Goal: Task Accomplishment & Management: Manage account settings

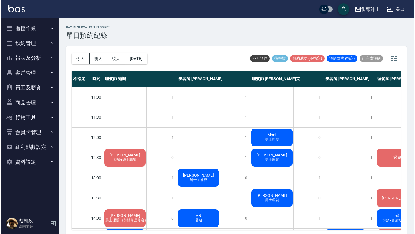
scroll to position [118, 0]
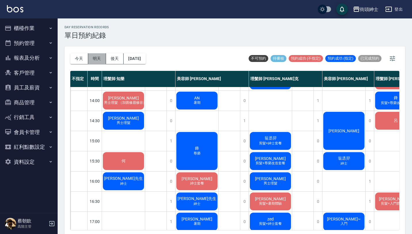
click at [101, 60] on button "明天" at bounding box center [97, 58] width 18 height 11
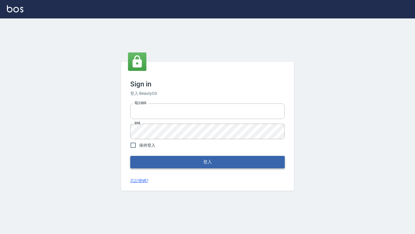
type input "0976888122"
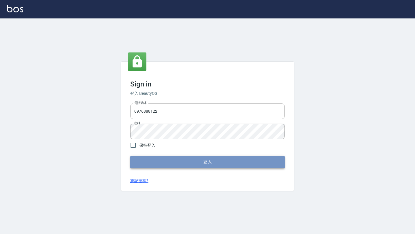
click at [171, 159] on button "登入" at bounding box center [207, 162] width 155 height 12
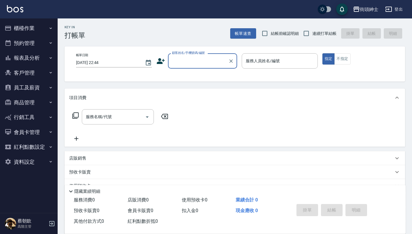
click at [45, 48] on button "預約管理" at bounding box center [28, 43] width 53 height 15
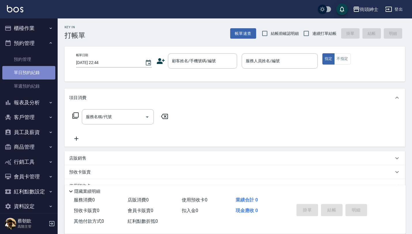
click at [42, 67] on link "單日預約紀錄" at bounding box center [28, 72] width 53 height 13
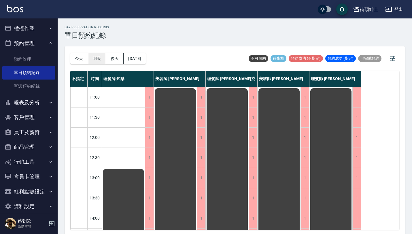
click at [98, 55] on button "明天" at bounding box center [97, 58] width 18 height 11
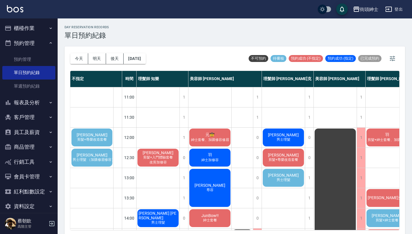
click at [286, 177] on span "[PERSON_NAME]" at bounding box center [283, 175] width 33 height 5
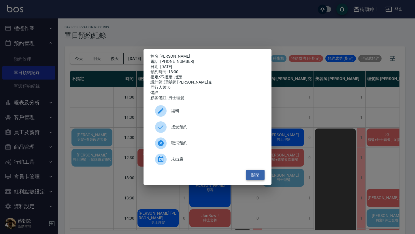
click at [259, 175] on button "關閉" at bounding box center [255, 175] width 18 height 11
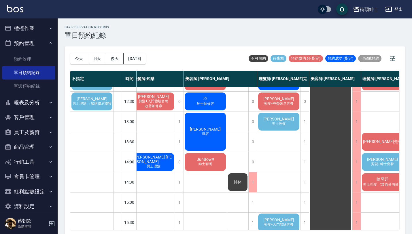
scroll to position [56, 21]
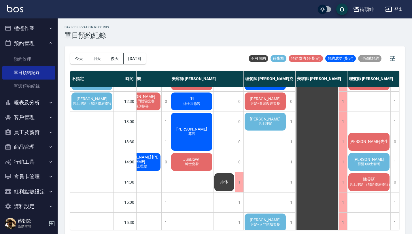
click at [370, 163] on span "剪髮+紳士套餐" at bounding box center [369, 164] width 25 height 5
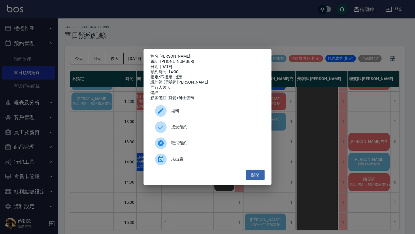
click at [185, 128] on span "接受預約" at bounding box center [215, 127] width 89 height 6
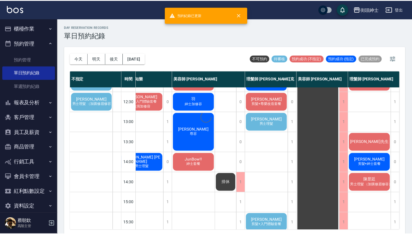
scroll to position [56, 18]
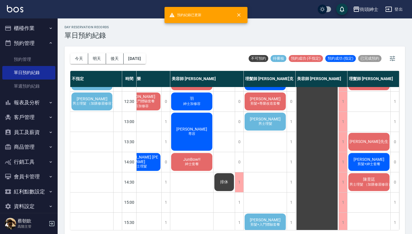
click at [373, 167] on div "Darren 剪髮+紳士套餐" at bounding box center [369, 162] width 43 height 20
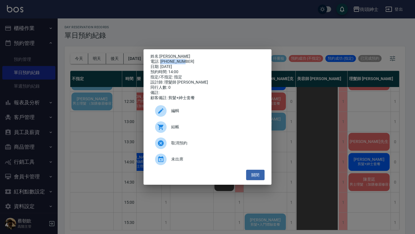
drag, startPoint x: 161, startPoint y: 61, endPoint x: 191, endPoint y: 61, distance: 30.6
click at [191, 61] on div "電話: 0912689068" at bounding box center [208, 61] width 114 height 5
copy div "0912689068"
click at [257, 175] on button "關閉" at bounding box center [255, 175] width 18 height 11
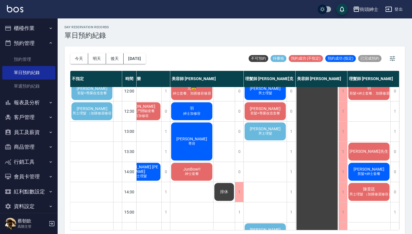
scroll to position [54, 18]
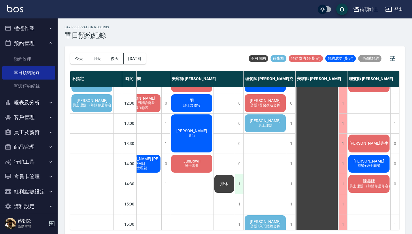
click at [236, 185] on div "1" at bounding box center [239, 184] width 9 height 20
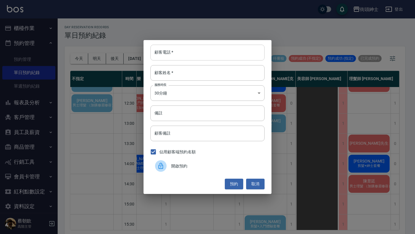
click at [212, 54] on input "顧客電話   *" at bounding box center [208, 53] width 114 height 16
paste input "0912689068"
type input "0912689068"
click at [204, 76] on input "顧客姓名   *" at bounding box center [208, 73] width 114 height 16
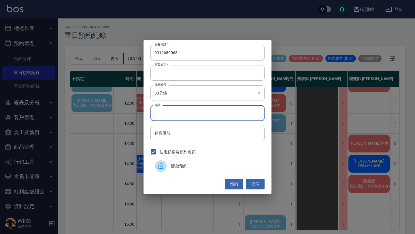
click at [199, 114] on input "備註" at bounding box center [208, 114] width 114 height 16
type input "紳士"
click at [235, 184] on button "預約" at bounding box center [234, 184] width 18 height 11
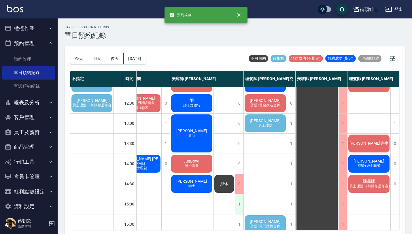
click at [241, 203] on div "1" at bounding box center [239, 204] width 9 height 20
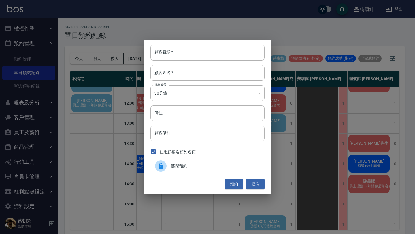
click at [195, 168] on span "關閉預約" at bounding box center [215, 166] width 89 height 6
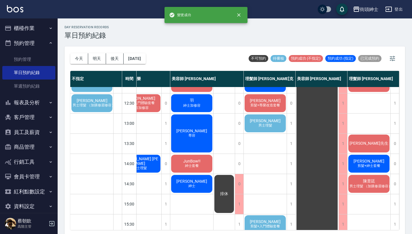
click at [226, 185] on div "排休" at bounding box center [224, 194] width 21 height 40
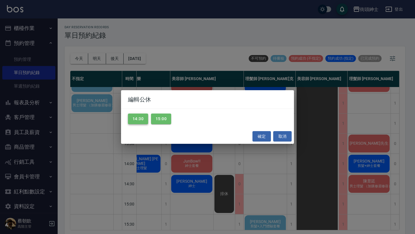
click at [138, 119] on button "14:30" at bounding box center [138, 119] width 20 height 11
click at [257, 135] on button "確定" at bounding box center [262, 136] width 18 height 11
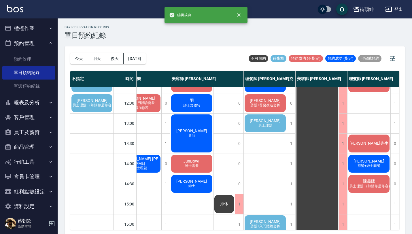
click at [191, 187] on span "紳士" at bounding box center [191, 186] width 9 height 5
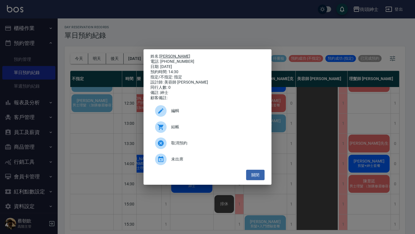
click at [169, 55] on link "[PERSON_NAME]" at bounding box center [174, 56] width 31 height 5
click at [260, 178] on button "關閉" at bounding box center [255, 175] width 18 height 11
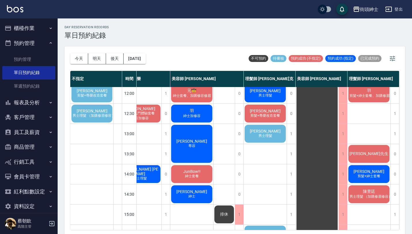
scroll to position [58, 18]
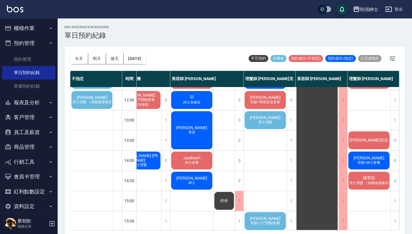
click at [263, 127] on div "高尹文 男士理髮" at bounding box center [265, 120] width 43 height 20
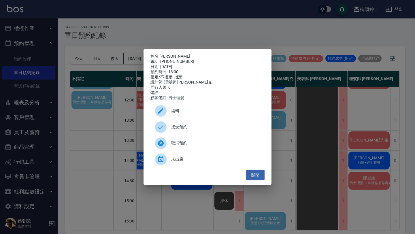
click at [194, 130] on span "接受預約" at bounding box center [215, 127] width 89 height 6
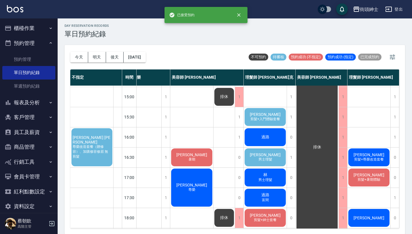
scroll to position [161, 18]
click at [271, 153] on div "Jing 男士理髮" at bounding box center [265, 157] width 43 height 20
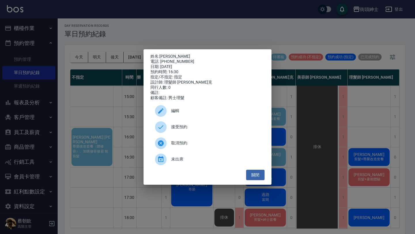
click at [190, 127] on span "接受預約" at bounding box center [215, 127] width 89 height 6
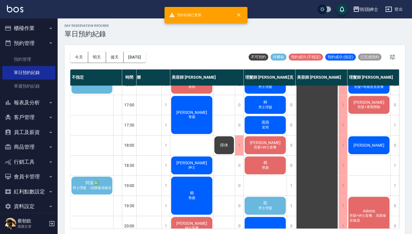
scroll to position [236, 18]
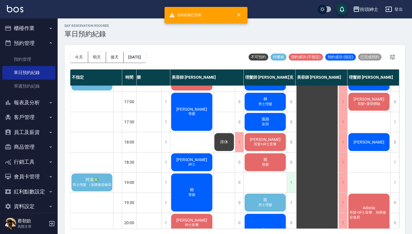
click at [291, 183] on div "1" at bounding box center [291, 183] width 9 height 20
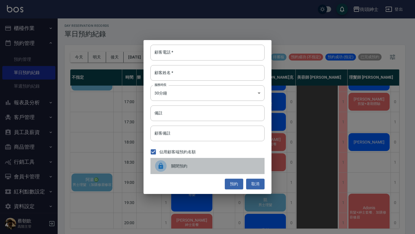
click at [197, 166] on span "關閉預約" at bounding box center [215, 166] width 89 height 6
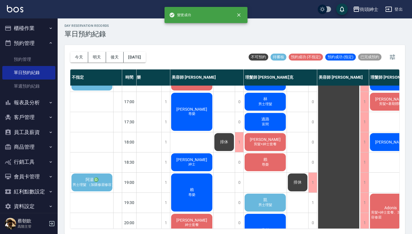
click at [270, 201] on div "凱 男士理髮" at bounding box center [265, 203] width 43 height 20
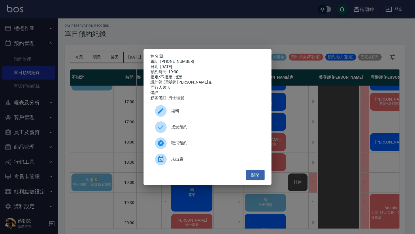
click at [189, 129] on span "接受預約" at bounding box center [215, 127] width 89 height 6
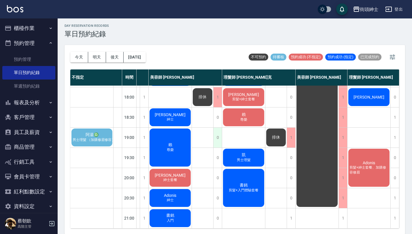
scroll to position [286, 0]
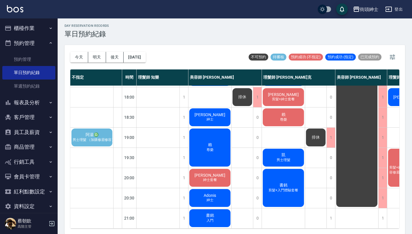
click at [96, 132] on span "阿湯♎" at bounding box center [91, 134] width 15 height 5
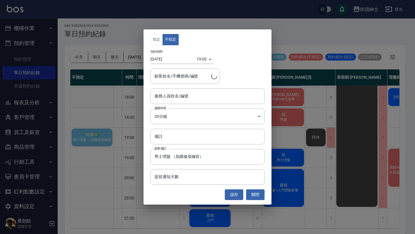
type input "阿湯♎/0986122965"
click at [181, 96] on input "服務人員姓名/編號" at bounding box center [207, 96] width 109 height 10
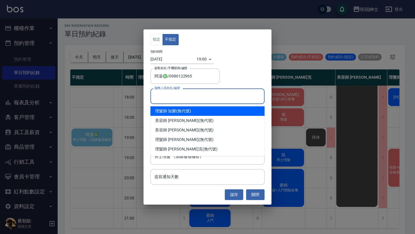
click at [193, 110] on div "理髮師 知樂 (無代號)" at bounding box center [208, 111] width 114 height 10
type input "理髮師 知樂(無代號)"
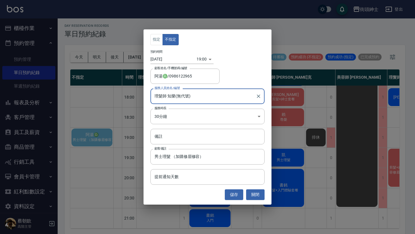
click at [235, 193] on button "儲存" at bounding box center [234, 194] width 18 height 11
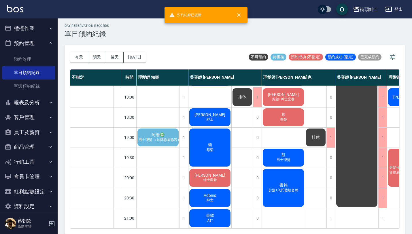
click at [165, 132] on span "阿湯♎" at bounding box center [158, 134] width 15 height 5
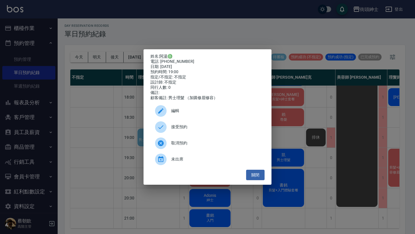
click at [203, 130] on span "接受預約" at bounding box center [215, 127] width 89 height 6
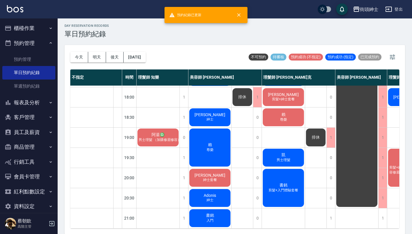
click at [168, 138] on span "男士理髮 （加購修眉修容）" at bounding box center [160, 140] width 45 height 5
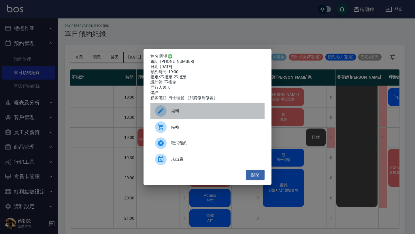
click at [187, 107] on div "編輯" at bounding box center [208, 111] width 114 height 16
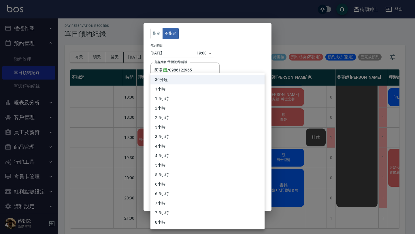
click at [175, 106] on body "街頭紳士 登出 櫃檯作業 打帳單 帳單列表 掛單列表 座位開單 營業儀表板 現金收支登錄 高階收支登錄 材料自購登錄 每日結帳 排班表 現場電腦打卡 掃碼打卡…" at bounding box center [207, 117] width 415 height 236
click at [174, 95] on li "1.5小時" at bounding box center [208, 99] width 114 height 10
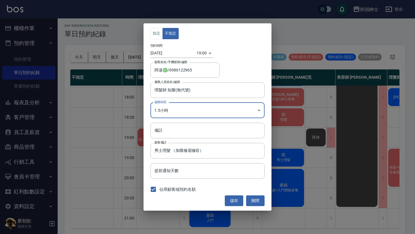
click at [176, 104] on body "街頭紳士 登出 櫃檯作業 打帳單 帳單列表 掛單列表 座位開單 營業儀表板 現金收支登錄 高階收支登錄 材料自購登錄 每日結帳 排班表 現場電腦打卡 掃碼打卡…" at bounding box center [207, 117] width 415 height 236
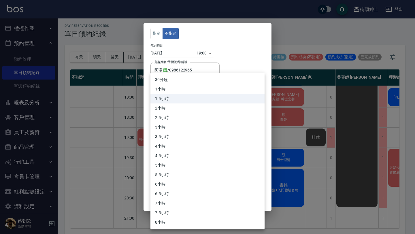
click at [173, 88] on li "1小時" at bounding box center [208, 89] width 114 height 10
type input "2"
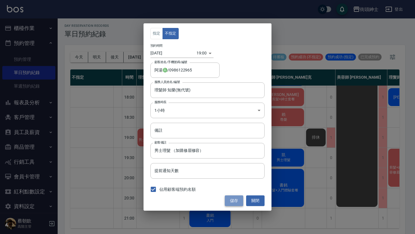
click at [235, 199] on button "儲存" at bounding box center [234, 200] width 18 height 11
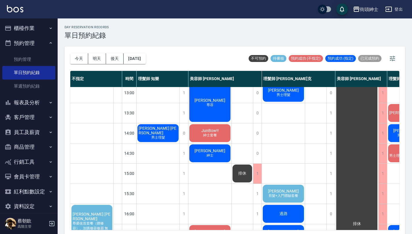
scroll to position [86, 0]
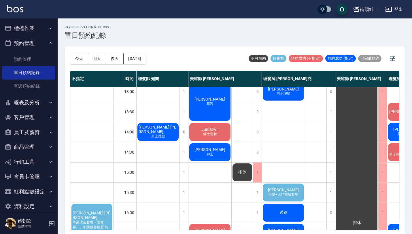
click at [279, 192] on span "剪髮+入門體驗套餐" at bounding box center [284, 194] width 32 height 5
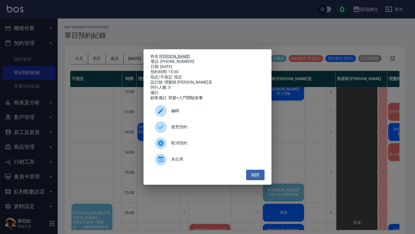
click at [178, 57] on link "Daniel Shou" at bounding box center [174, 56] width 31 height 5
click at [110, 129] on div "姓名: Daniel Shou 電話: 0926407569 日期: 2025/09/08 預約時間: 15:30 指定/不指定: 指定 設計師: 理髮師 V…" at bounding box center [207, 117] width 415 height 234
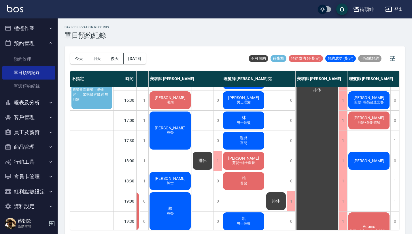
scroll to position [219, 0]
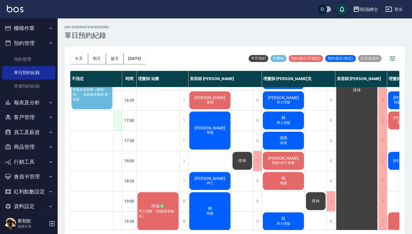
click at [119, 121] on div at bounding box center [117, 121] width 9 height 20
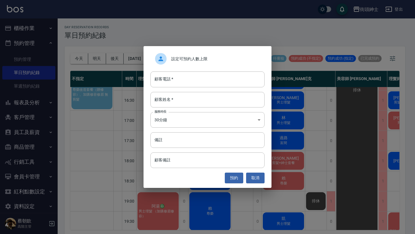
click at [195, 57] on span "設定可預約人數上限" at bounding box center [215, 59] width 89 height 6
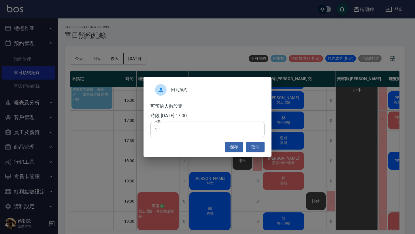
click at [175, 135] on input "4" at bounding box center [208, 130] width 114 height 16
type input "0"
click at [236, 147] on button "儲存" at bounding box center [234, 147] width 18 height 11
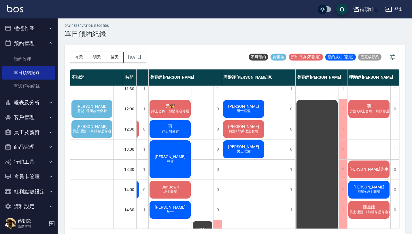
scroll to position [24, 42]
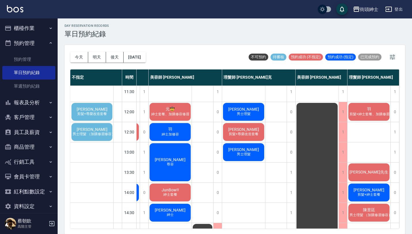
click at [98, 131] on span "王慶凱" at bounding box center [92, 129] width 33 height 5
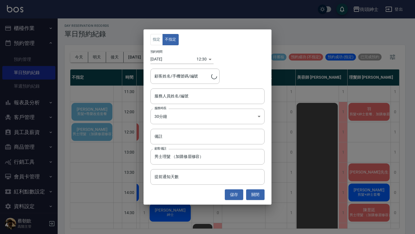
type input "王慶凱/0908699688"
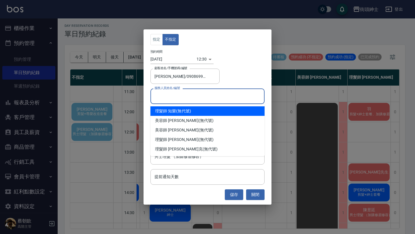
click at [201, 93] on input "服務人員姓名/編號" at bounding box center [207, 96] width 109 height 10
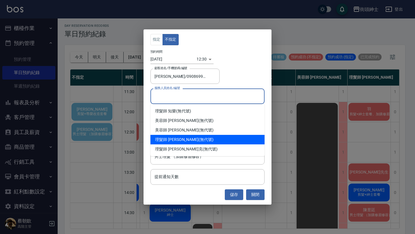
click at [182, 141] on div "理髮師 eric (無代號)" at bounding box center [208, 140] width 114 height 10
type input "理髮師 eric(無代號)"
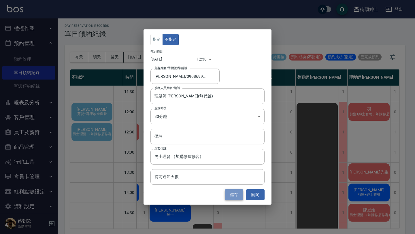
click at [238, 195] on button "儲存" at bounding box center [234, 194] width 18 height 11
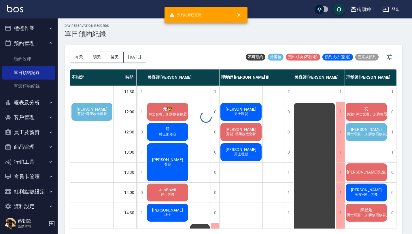
scroll to position [24, 40]
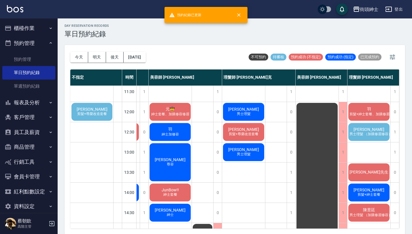
click at [370, 131] on span "王慶凱" at bounding box center [369, 129] width 33 height 5
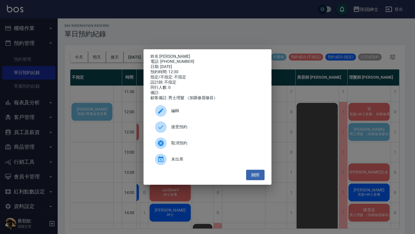
click at [187, 127] on span "接受預約" at bounding box center [215, 127] width 89 height 6
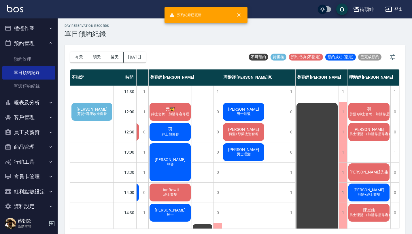
scroll to position [24, 43]
click at [392, 154] on div "1" at bounding box center [395, 152] width 9 height 20
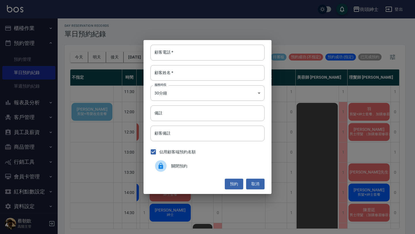
click at [217, 163] on span "關閉預約" at bounding box center [215, 166] width 89 height 6
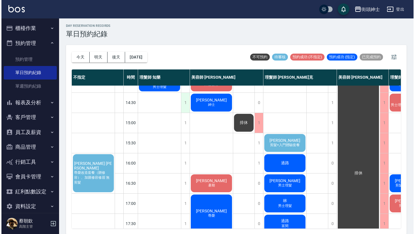
scroll to position [130, 0]
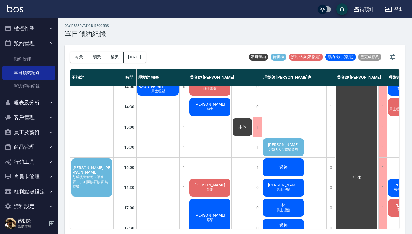
click at [101, 179] on span "尊榮改造套餐（贈修容）、加購修容修眉 無剪髮" at bounding box center [92, 182] width 41 height 15
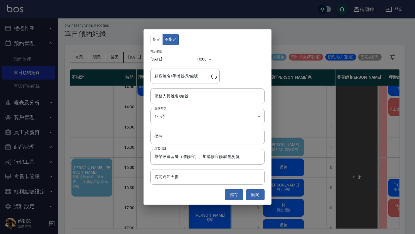
type input "Alan 何宇倫/0961229321"
click at [260, 192] on button "關閉" at bounding box center [255, 194] width 18 height 11
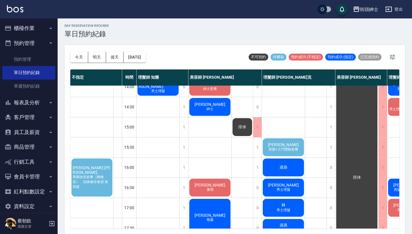
click at [103, 186] on span "尊榮改造套餐（贈修容）、加購修容修眉 無剪髮" at bounding box center [92, 182] width 41 height 15
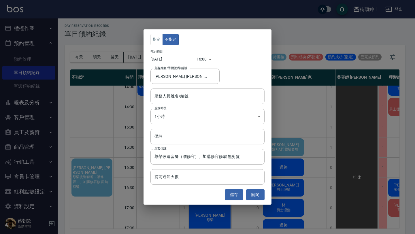
click at [202, 93] on input "服務人員姓名/編號" at bounding box center [207, 96] width 109 height 10
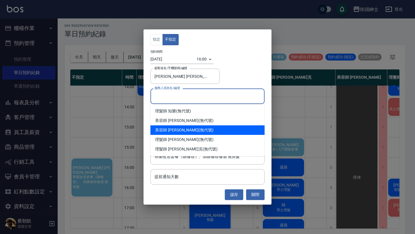
click at [185, 129] on div "美容師 Cherry (無代號)" at bounding box center [208, 130] width 114 height 10
type input "美容師 Cherry(無代號)"
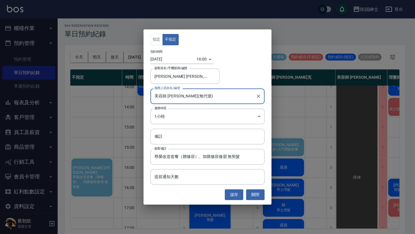
click at [197, 60] on body "街頭紳士 登出 櫃檯作業 打帳單 帳單列表 掛單列表 座位開單 營業儀表板 現金收支登錄 高階收支登錄 材料自購登錄 每日結帳 排班表 現場電腦打卡 掃碼打卡…" at bounding box center [207, 117] width 415 height 236
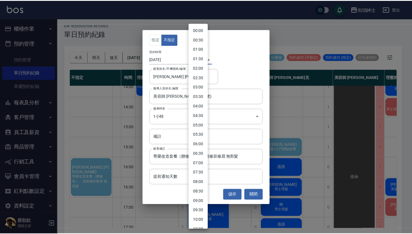
scroll to position [208, 0]
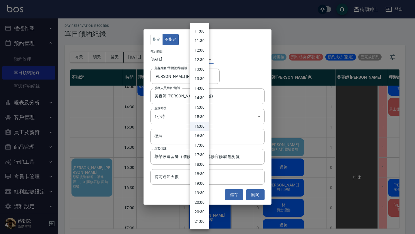
click at [202, 118] on li "15:30" at bounding box center [199, 117] width 19 height 10
type input "1757316600000"
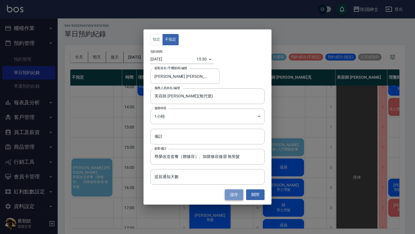
click at [238, 193] on button "儲存" at bounding box center [234, 194] width 18 height 11
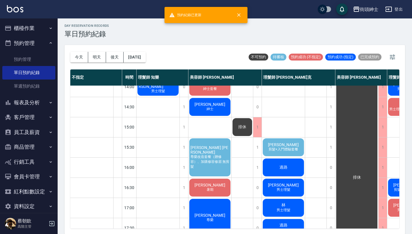
click at [219, 152] on span "Alan 何宇倫" at bounding box center [209, 149] width 41 height 9
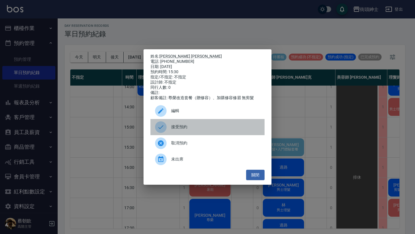
click at [180, 126] on span "接受預約" at bounding box center [215, 127] width 89 height 6
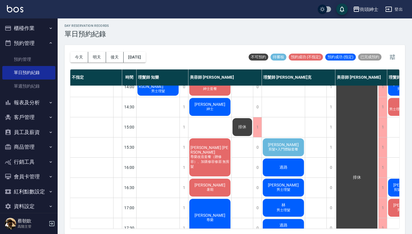
click at [208, 155] on span "尊榮改造套餐（贈修容）、加購修容修眉 無剪髮" at bounding box center [209, 162] width 41 height 15
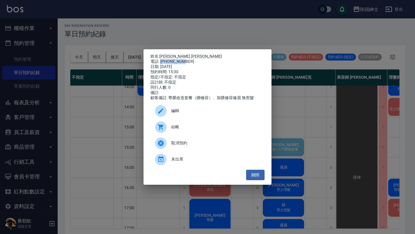
drag, startPoint x: 161, startPoint y: 60, endPoint x: 196, endPoint y: 59, distance: 34.9
click at [196, 60] on div "電話: 0961229321" at bounding box center [208, 61] width 114 height 5
copy div "0961229321"
click at [85, 108] on div "姓名: Alan 何宇倫 電話: 0961229321 日期: 2025/09/08 預約時間: 15:30 指定/不指定: 不指定 設計師: 不指定 同行人…" at bounding box center [207, 117] width 415 height 234
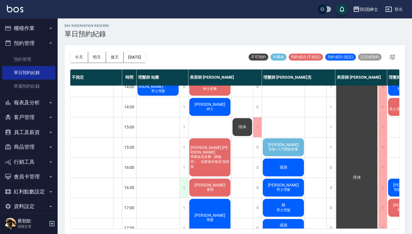
click at [184, 188] on div "1" at bounding box center [184, 188] width 9 height 20
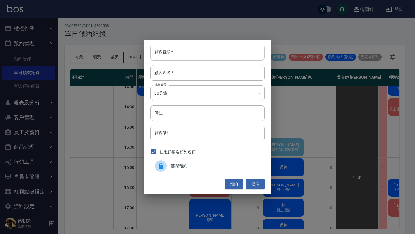
click at [189, 50] on input "顧客電話   *" at bounding box center [208, 53] width 114 height 16
paste input "0961229321"
type input "0961229321"
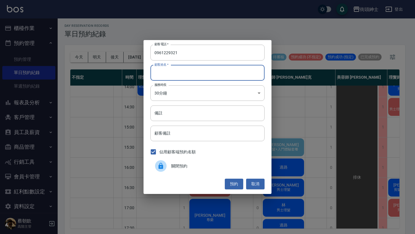
click at [175, 67] on input "顧客姓名   *" at bounding box center [208, 73] width 114 height 16
click at [238, 186] on button "預約" at bounding box center [234, 184] width 18 height 11
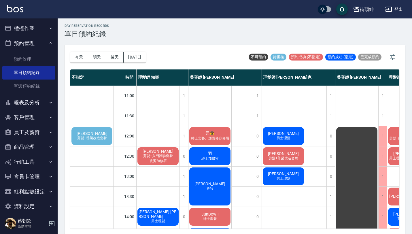
scroll to position [0, 0]
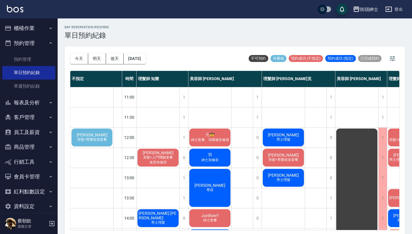
click at [97, 136] on span "許秉承" at bounding box center [92, 135] width 33 height 5
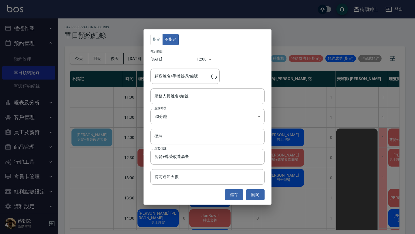
type input "許秉承/0971722855"
click at [258, 195] on button "關閉" at bounding box center [255, 194] width 18 height 11
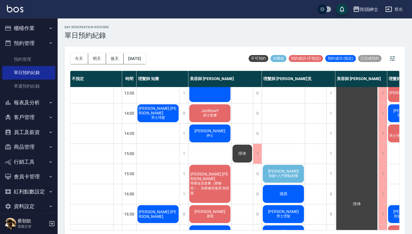
scroll to position [22, 0]
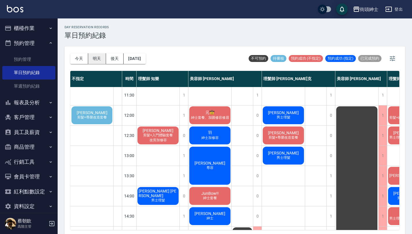
click at [100, 59] on button "明天" at bounding box center [97, 58] width 18 height 11
click at [116, 59] on button "後天" at bounding box center [115, 58] width 18 height 11
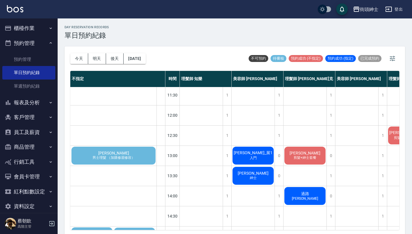
scroll to position [22, 43]
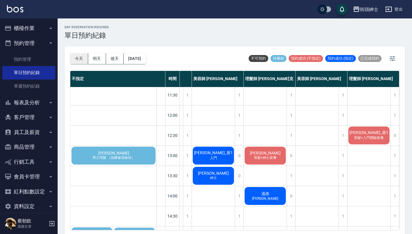
click at [80, 55] on button "今天" at bounding box center [79, 58] width 18 height 11
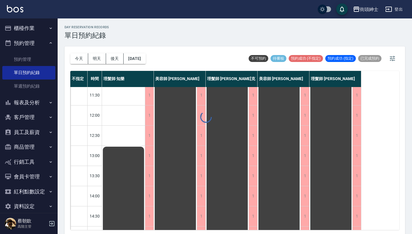
scroll to position [22, 0]
click at [97, 57] on button "明天" at bounding box center [97, 58] width 18 height 11
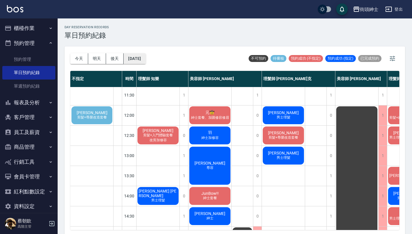
click at [146, 58] on button "2025/09/08" at bounding box center [135, 58] width 22 height 11
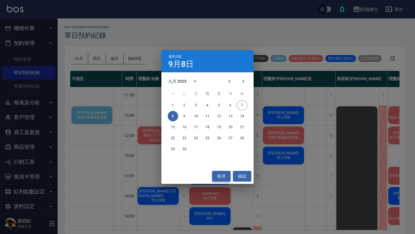
click at [222, 174] on button "取消" at bounding box center [221, 176] width 18 height 11
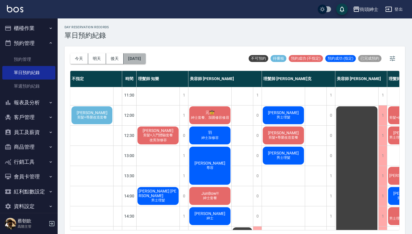
click at [137, 59] on button "2025/09/08" at bounding box center [135, 58] width 22 height 11
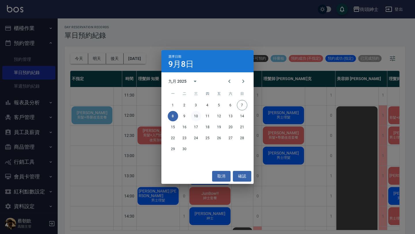
click at [198, 116] on button "10" at bounding box center [196, 116] width 10 height 10
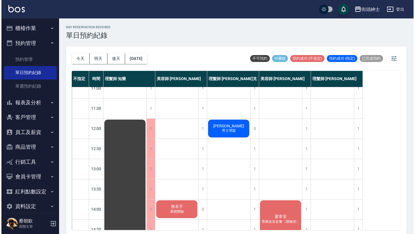
scroll to position [9, 0]
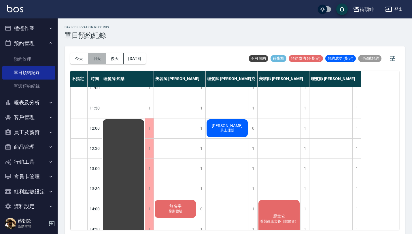
click at [102, 56] on button "明天" at bounding box center [97, 58] width 18 height 11
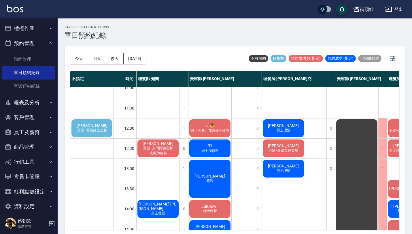
click at [103, 130] on span "剪髮+尊榮改造套餐" at bounding box center [92, 130] width 32 height 5
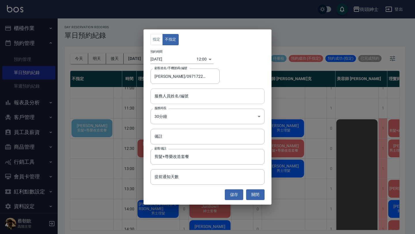
click at [195, 93] on input "服務人員姓名/編號" at bounding box center [207, 96] width 109 height 10
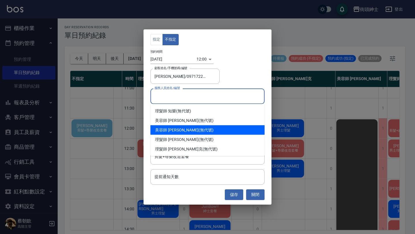
click at [183, 127] on div "美容師 Cherry (無代號)" at bounding box center [208, 130] width 114 height 10
type input "美容師 Cherry(無代號)"
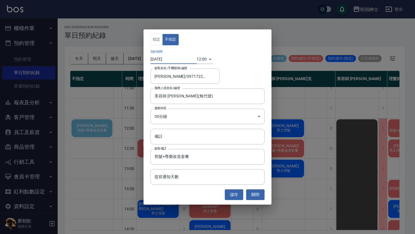
click at [164, 59] on input "2025/09/08" at bounding box center [174, 59] width 46 height 10
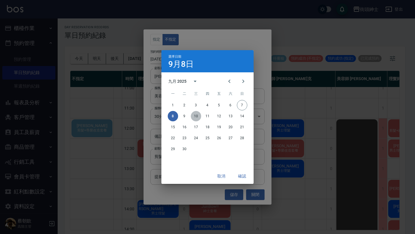
click at [198, 114] on button "10" at bounding box center [196, 116] width 10 height 10
type input "2025/09/10"
type input "1757476800000"
click at [242, 177] on button "確認" at bounding box center [242, 176] width 18 height 11
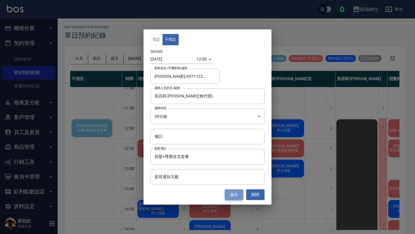
click at [238, 198] on button "儲存" at bounding box center [234, 194] width 18 height 11
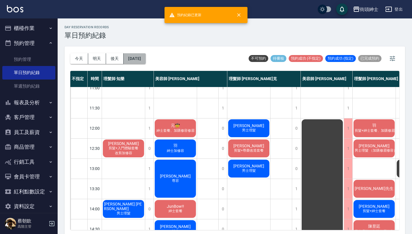
click at [139, 59] on button "2025/09/08" at bounding box center [135, 58] width 22 height 11
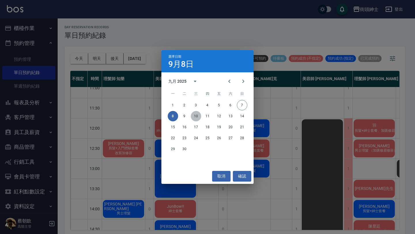
click at [198, 114] on button "10" at bounding box center [196, 116] width 10 height 10
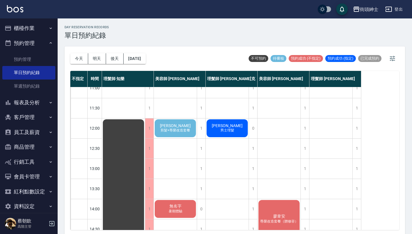
click at [181, 132] on span "剪髮+尊榮改造套餐" at bounding box center [175, 130] width 32 height 5
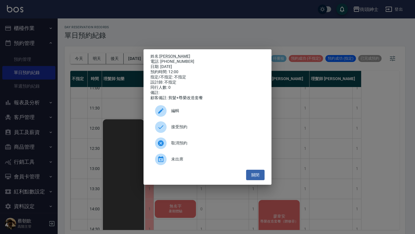
click at [191, 111] on span "編輯" at bounding box center [215, 111] width 89 height 6
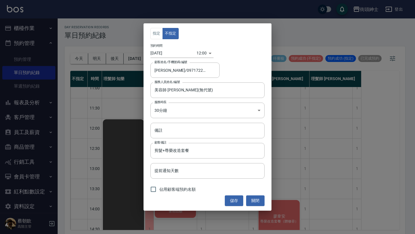
click at [202, 54] on body "街頭紳士 登出 櫃檯作業 打帳單 帳單列表 掛單列表 座位開單 營業儀表板 現金收支登錄 高階收支登錄 材料自購登錄 每日結帳 排班表 現場電腦打卡 掃碼打卡…" at bounding box center [207, 118] width 415 height 236
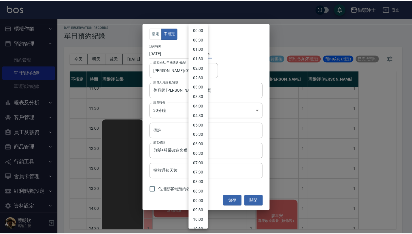
scroll to position [132, 0]
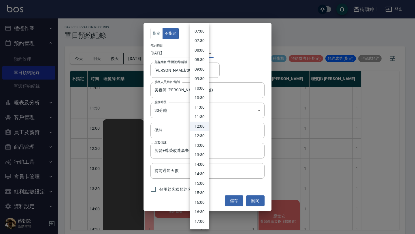
click at [165, 77] on div at bounding box center [207, 117] width 415 height 234
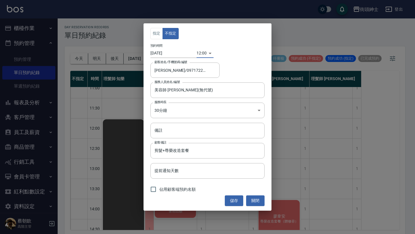
click at [173, 114] on body "街頭紳士 登出 櫃檯作業 打帳單 帳單列表 掛單列表 座位開單 營業儀表板 現金收支登錄 高階收支登錄 材料自購登錄 每日結帳 排班表 現場電腦打卡 掃碼打卡…" at bounding box center [207, 118] width 415 height 236
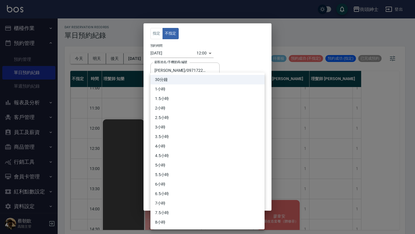
click at [175, 89] on li "1小時" at bounding box center [208, 89] width 114 height 10
type input "2"
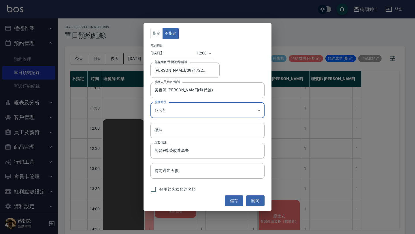
click at [231, 199] on button "儲存" at bounding box center [234, 200] width 18 height 11
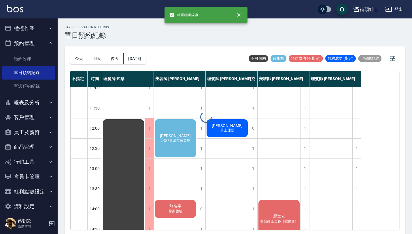
click at [185, 146] on div "許秉承 剪髮+尊榮改造套餐" at bounding box center [175, 139] width 43 height 40
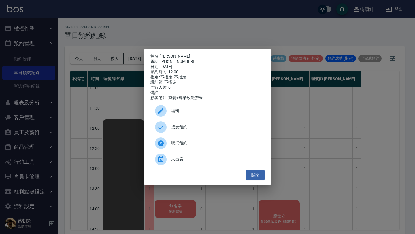
click at [191, 126] on div "接受預約" at bounding box center [208, 127] width 114 height 16
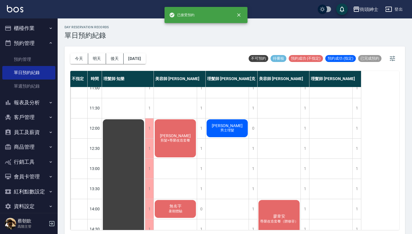
click at [180, 149] on div "許秉承 剪髮+尊榮改造套餐" at bounding box center [175, 139] width 43 height 40
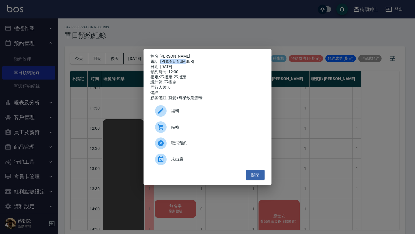
drag, startPoint x: 161, startPoint y: 60, endPoint x: 190, endPoint y: 61, distance: 28.5
click at [190, 61] on div "電話: 0971722855" at bounding box center [208, 61] width 114 height 5
copy div "0971722855"
click at [316, 110] on div "姓名: 許秉承 電話: 0971722855 日期: 2025/09/10 預約時間: 12:00 指定/不指定: 不指定 設計師: 不指定 同行人數: 0 …" at bounding box center [207, 117] width 415 height 234
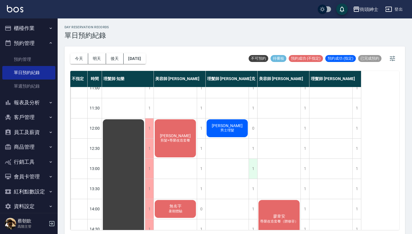
click at [253, 168] on div "1" at bounding box center [253, 169] width 9 height 20
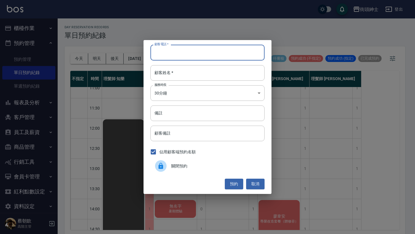
click at [202, 55] on input "顧客電話   *" at bounding box center [208, 53] width 114 height 16
paste input "0971722855"
type input "0971722855"
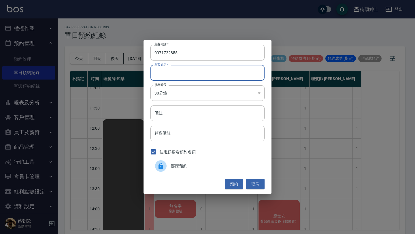
click at [193, 75] on input "顧客姓名   *" at bounding box center [208, 73] width 114 height 16
click at [232, 183] on button "預約" at bounding box center [234, 184] width 18 height 11
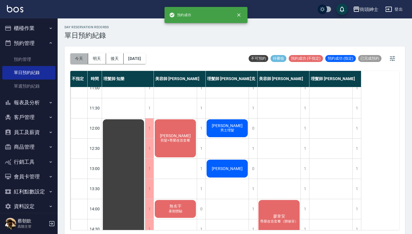
click at [79, 61] on button "今天" at bounding box center [79, 58] width 18 height 11
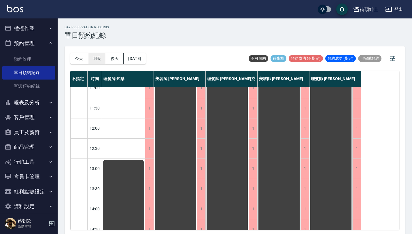
click at [103, 60] on button "明天" at bounding box center [97, 58] width 18 height 11
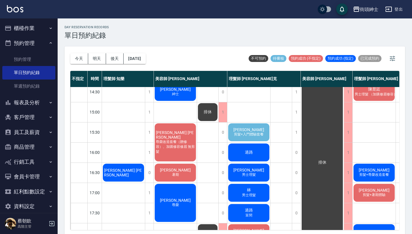
scroll to position [146, 0]
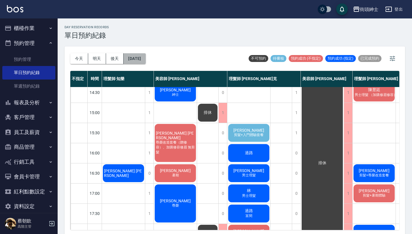
click at [146, 61] on button "2025/09/08" at bounding box center [135, 58] width 22 height 11
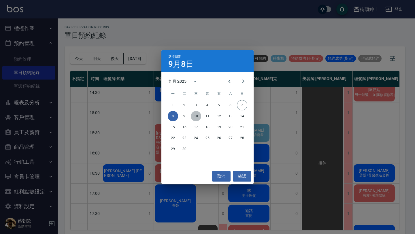
click at [196, 117] on button "10" at bounding box center [196, 116] width 10 height 10
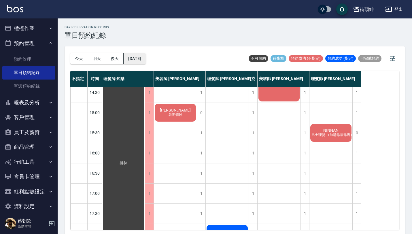
click at [139, 60] on button "2025/09/10" at bounding box center [135, 58] width 22 height 11
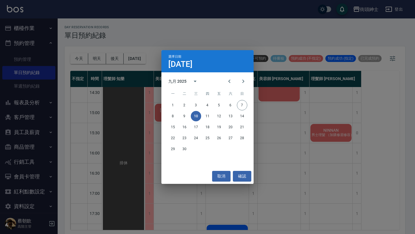
click at [136, 110] on div "選擇日期 9月10日 九月 2025 一 二 三 四 五 六 日 1 2 3 4 5 6 7 8 9 10 11 12 13 14 15 16 17 18 1…" at bounding box center [207, 117] width 415 height 234
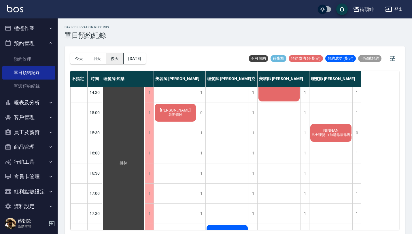
click at [111, 56] on button "後天" at bounding box center [115, 58] width 18 height 11
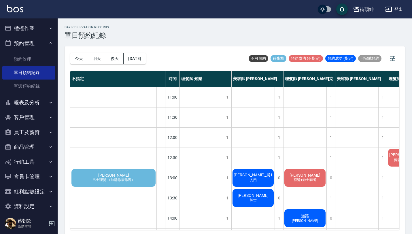
click at [121, 176] on div "Joe 男士理髮 （加購修眉修容）" at bounding box center [114, 178] width 86 height 20
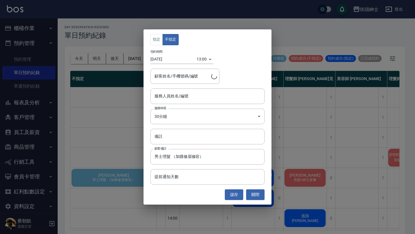
type input "Joe/0905261778"
click at [205, 92] on input "服務人員姓名/編號" at bounding box center [207, 96] width 109 height 10
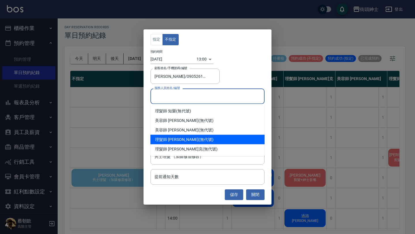
click at [195, 141] on div "理髮師 eric (無代號)" at bounding box center [208, 140] width 114 height 10
type input "理髮師 eric(無代號)"
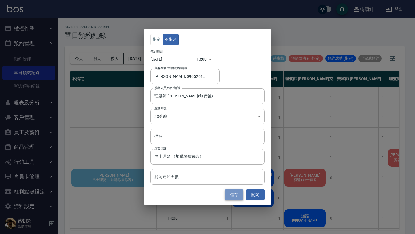
click at [238, 190] on button "儲存" at bounding box center [234, 194] width 18 height 11
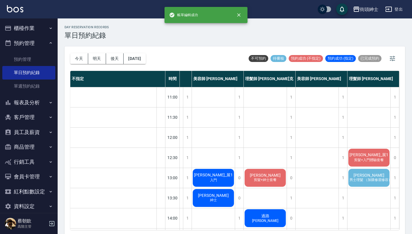
scroll to position [0, 43]
click at [383, 185] on div "Joe 男士理髮 （加購修眉修容）" at bounding box center [369, 178] width 43 height 20
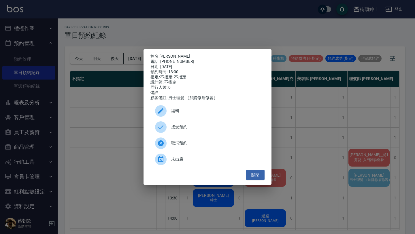
click at [195, 126] on div "接受預約" at bounding box center [208, 127] width 114 height 16
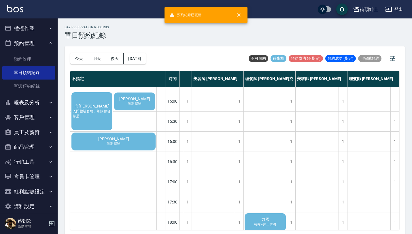
scroll to position [196, 40]
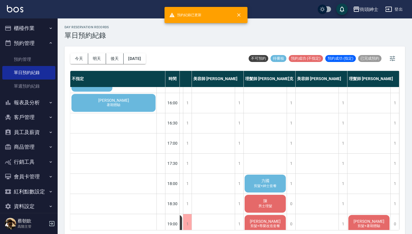
click at [271, 184] on span "剪髮+紳士套餐" at bounding box center [265, 186] width 25 height 5
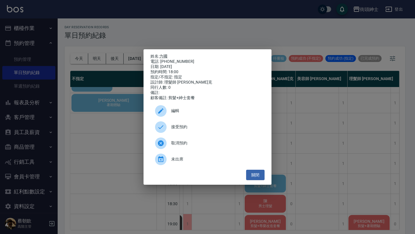
click at [191, 128] on span "接受預約" at bounding box center [215, 127] width 89 height 6
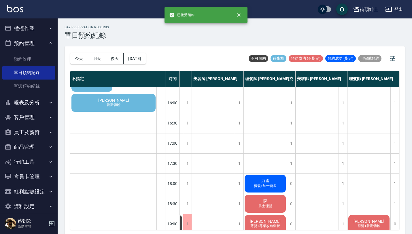
click at [266, 184] on span "剪髮+紳士套餐" at bounding box center [265, 186] width 25 height 5
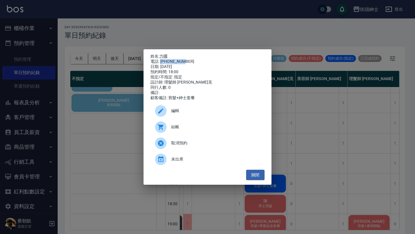
drag, startPoint x: 161, startPoint y: 60, endPoint x: 188, endPoint y: 60, distance: 27.4
click at [188, 60] on div "電話: 0988853313" at bounding box center [208, 61] width 114 height 5
copy div "0988853313"
click at [92, 140] on div "姓名: 力國 電話: 0988853313 日期: 2025/09/09 預約時間: 18:00 指定/不指定: 指定 設計師: 理髮師 Vic 維克 同行人…" at bounding box center [207, 117] width 415 height 234
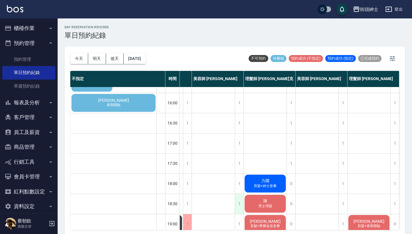
click at [236, 202] on div "1" at bounding box center [239, 204] width 9 height 20
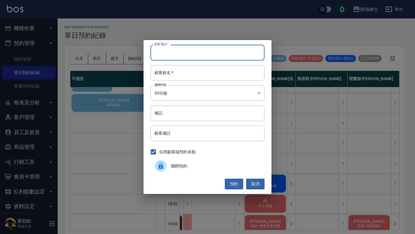
click at [193, 55] on input "顧客電話   *" at bounding box center [208, 53] width 114 height 16
paste input "0988853313"
type input "0988853313"
click at [192, 70] on input "顧客姓名   *" at bounding box center [208, 73] width 114 height 16
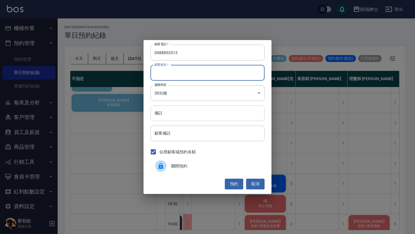
click at [200, 112] on input "備註" at bounding box center [208, 114] width 114 height 16
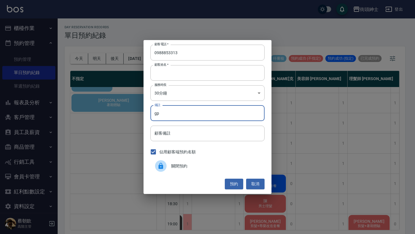
type input "g"
type input "紳士"
click at [232, 186] on button "預約" at bounding box center [234, 184] width 18 height 11
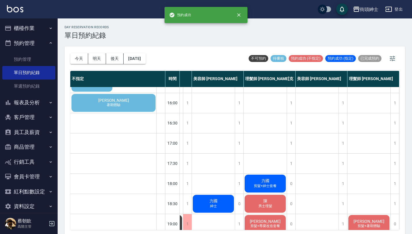
scroll to position [286, 40]
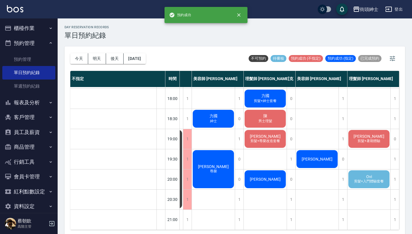
click at [359, 179] on span "剪髮+入門體驗套餐" at bounding box center [369, 181] width 32 height 5
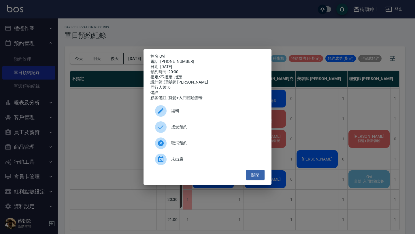
click at [326, 178] on div "姓名: Ovi 電話: 0919685598 日期: 2025/09/09 預約時間: 20:00 指定/不指定: 指定 設計師: 理髮師 eric 同行人數…" at bounding box center [207, 117] width 415 height 234
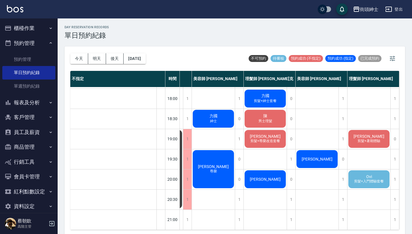
click at [368, 170] on div "Ovi 剪髮+入門體驗套餐" at bounding box center [369, 180] width 43 height 20
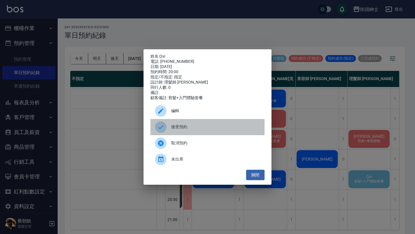
click at [210, 127] on span "接受預約" at bounding box center [215, 127] width 89 height 6
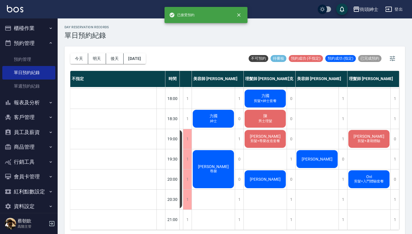
click at [376, 173] on div "Ovi 剪髮+入門體驗套餐" at bounding box center [369, 180] width 43 height 20
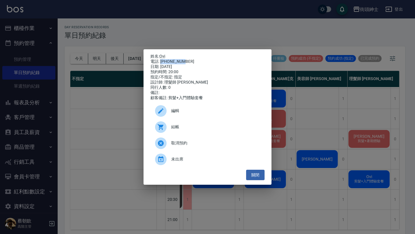
drag, startPoint x: 161, startPoint y: 59, endPoint x: 203, endPoint y: 59, distance: 41.2
click at [203, 59] on div "電話: 0919685598" at bounding box center [208, 61] width 114 height 5
copy div "0919685598"
click at [76, 115] on div "姓名: Ovi 電話: 0919685598 日期: 2025/09/09 預約時間: 20:00 指定/不指定: 指定 設計師: 理髮師 eric 同行人數…" at bounding box center [207, 117] width 415 height 234
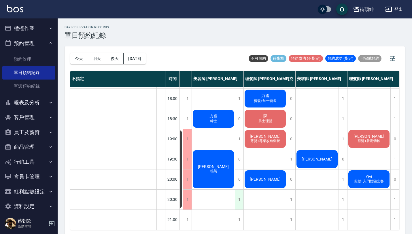
click at [239, 193] on div "1" at bounding box center [239, 200] width 9 height 20
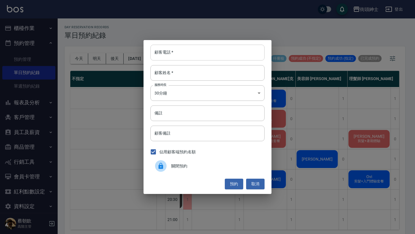
click at [221, 54] on input "顧客電話   *" at bounding box center [208, 53] width 114 height 16
paste input "0919685598"
type input "0919685598"
click at [210, 67] on input "顧客姓名   *" at bounding box center [208, 73] width 114 height 16
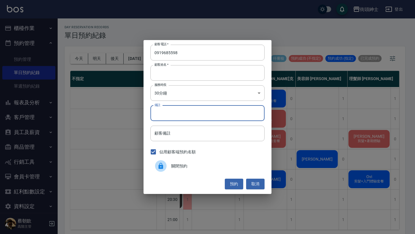
click at [191, 117] on input "備註" at bounding box center [208, 114] width 114 height 16
type input "入門"
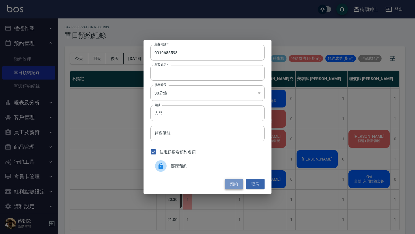
click at [236, 184] on button "預約" at bounding box center [234, 184] width 18 height 11
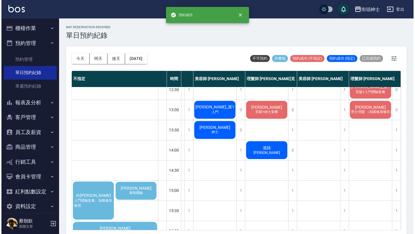
scroll to position [40, 40]
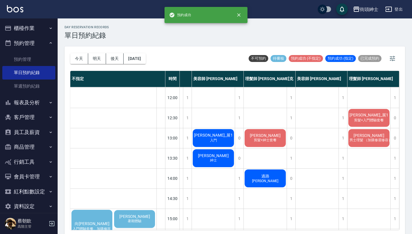
click at [145, 219] on div "楊湘榮 暑期體驗" at bounding box center [134, 219] width 43 height 20
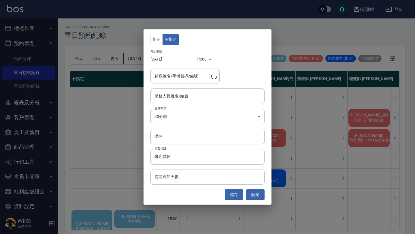
type input "楊湘榮/0901208298"
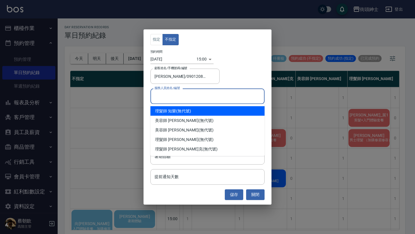
click at [207, 93] on input "服務人員姓名/編號" at bounding box center [207, 96] width 109 height 10
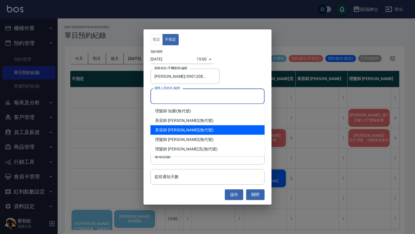
click at [189, 133] on div "美容師 Cherry (無代號)" at bounding box center [208, 130] width 114 height 10
type input "美容師 Cherry(無代號)"
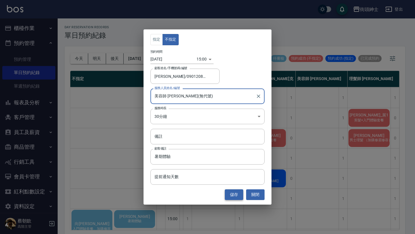
click at [233, 195] on button "儲存" at bounding box center [234, 194] width 18 height 11
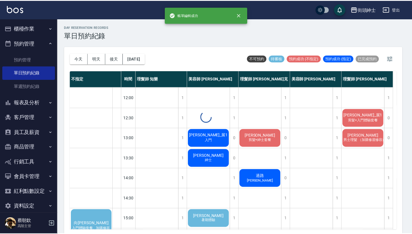
scroll to position [40, 0]
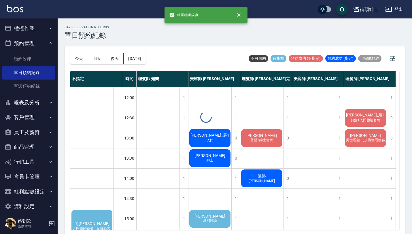
click at [215, 221] on div at bounding box center [206, 117] width 412 height 234
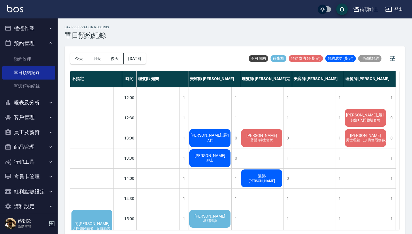
click at [218, 219] on div "楊湘榮 暑期體驗" at bounding box center [210, 219] width 43 height 20
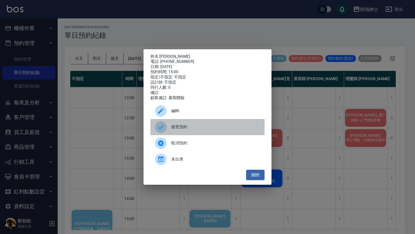
click at [182, 130] on span "接受預約" at bounding box center [215, 127] width 89 height 6
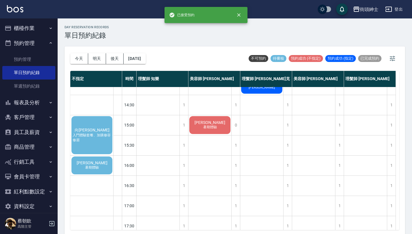
scroll to position [133, 0]
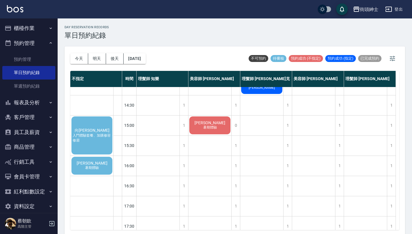
click at [95, 146] on div "向柏威 入門體驗套餐、加購修容修眉" at bounding box center [92, 136] width 43 height 40
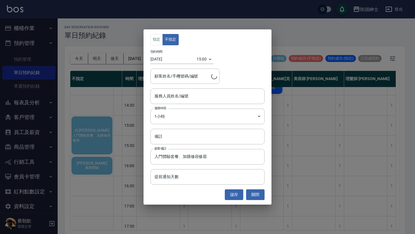
type input "向柏威/0970388301"
click at [216, 104] on div "服務人員姓名/編號" at bounding box center [208, 96] width 114 height 15
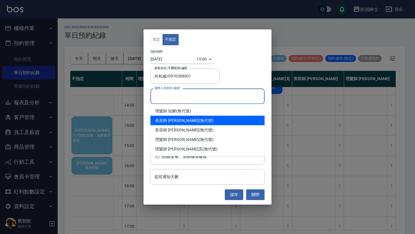
click at [194, 121] on div "美容師 小戴 (無代號)" at bounding box center [208, 121] width 114 height 10
type input "美容師 小戴(無代號)"
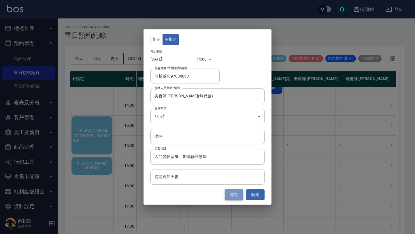
click at [241, 197] on button "儲存" at bounding box center [234, 194] width 18 height 11
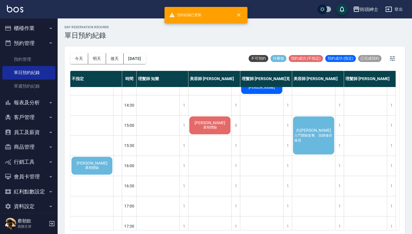
click at [298, 148] on div "向柏威 入門體驗套餐、加購修容修眉" at bounding box center [313, 136] width 43 height 40
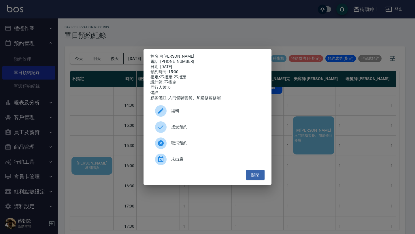
click at [201, 113] on span "編輯" at bounding box center [215, 111] width 89 height 6
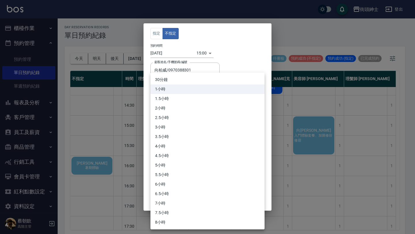
click at [177, 110] on body "街頭紳士 登出 櫃檯作業 打帳單 帳單列表 掛單列表 座位開單 營業儀表板 現金收支登錄 高階收支登錄 材料自購登錄 每日結帳 排班表 現場電腦打卡 掃碼打卡…" at bounding box center [207, 118] width 415 height 236
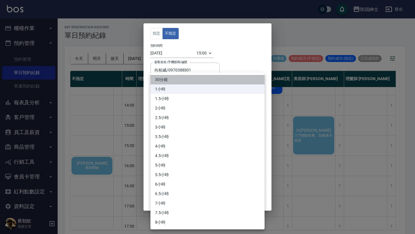
click at [178, 78] on li "30分鐘" at bounding box center [208, 80] width 114 height 10
type input "1"
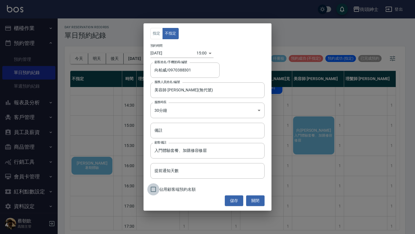
click at [156, 189] on input "佔用顧客端預約名額" at bounding box center [153, 189] width 12 height 12
checkbox input "true"
click at [235, 201] on button "儲存" at bounding box center [234, 200] width 18 height 11
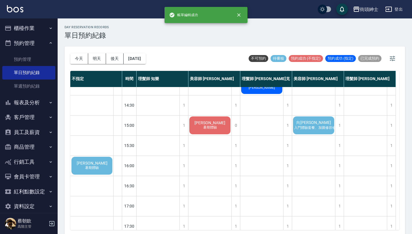
click at [309, 126] on span "入門體驗套餐、加購修容修眉" at bounding box center [316, 127] width 47 height 5
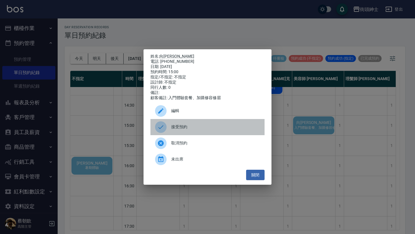
click at [194, 123] on div "接受預約" at bounding box center [208, 127] width 114 height 16
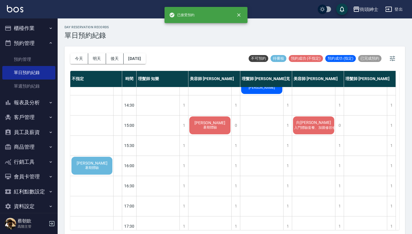
scroll to position [0, 0]
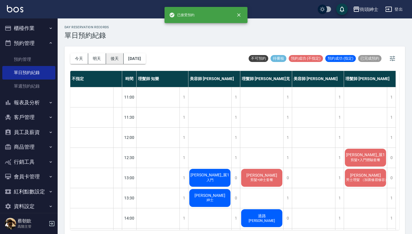
click at [116, 61] on button "後天" at bounding box center [115, 58] width 18 height 11
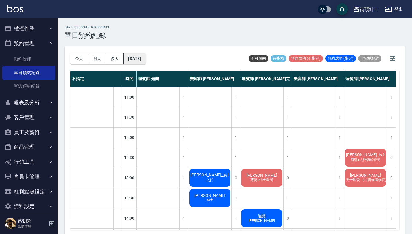
click at [125, 58] on button "2025/09/09" at bounding box center [135, 58] width 22 height 11
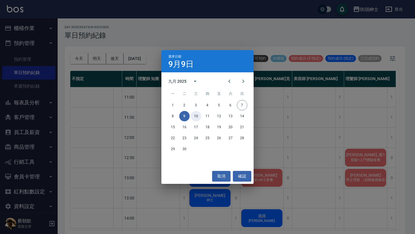
click at [196, 113] on button "10" at bounding box center [196, 116] width 10 height 10
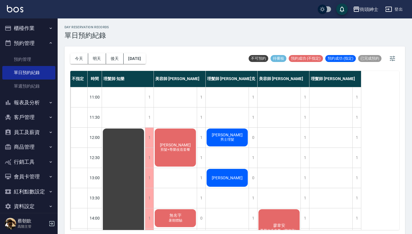
click at [179, 151] on span "剪髮+尊榮改造套餐" at bounding box center [175, 149] width 32 height 5
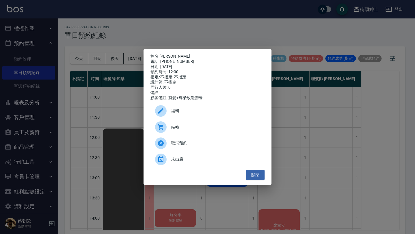
click at [204, 105] on ul "編輯 結帳 取消預約 未出席" at bounding box center [208, 135] width 114 height 69
click at [203, 110] on div "編輯" at bounding box center [208, 111] width 114 height 16
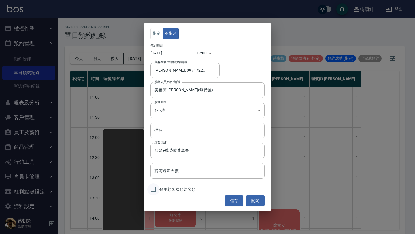
click at [156, 192] on input "佔用顧客端預約名額" at bounding box center [153, 189] width 12 height 12
checkbox input "true"
click at [234, 202] on button "儲存" at bounding box center [234, 200] width 18 height 11
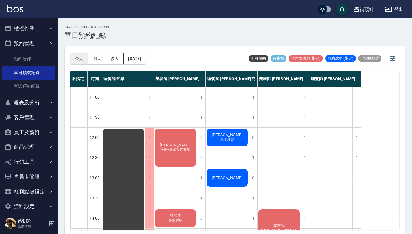
click at [78, 58] on button "今天" at bounding box center [79, 58] width 18 height 11
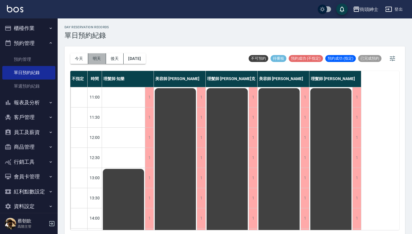
click at [104, 59] on button "明天" at bounding box center [97, 58] width 18 height 11
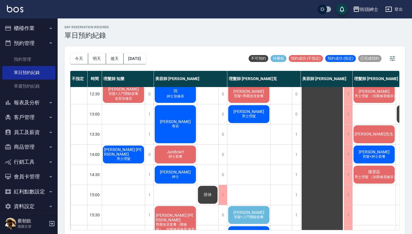
scroll to position [65, 0]
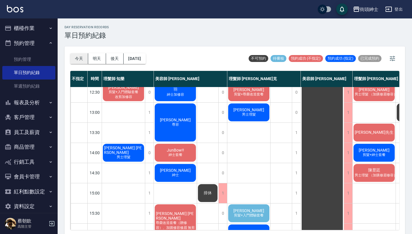
click at [78, 58] on button "今天" at bounding box center [79, 58] width 18 height 11
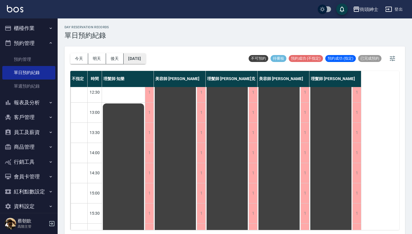
click at [125, 59] on button "2025/09/07" at bounding box center [135, 58] width 22 height 11
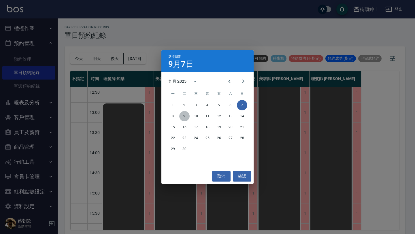
click at [188, 116] on button "9" at bounding box center [184, 116] width 10 height 10
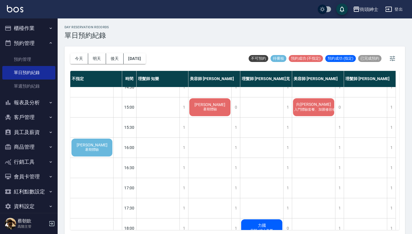
scroll to position [151, 0]
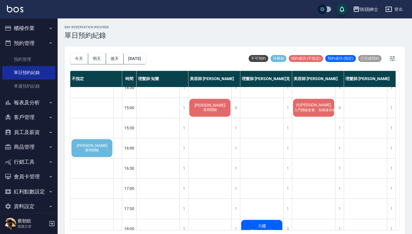
click at [100, 151] on div "Derek 暑期體驗" at bounding box center [92, 148] width 43 height 20
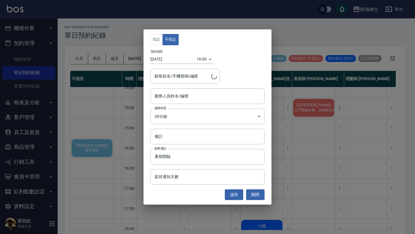
type input "Derek/0986236776"
click at [191, 90] on div "服務人員姓名/編號" at bounding box center [208, 96] width 114 height 15
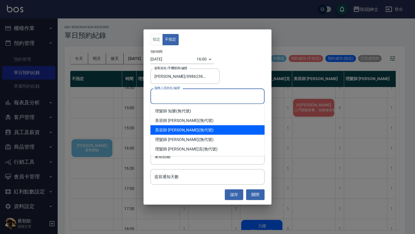
click at [188, 130] on div "美容師 Cherry (無代號)" at bounding box center [208, 130] width 114 height 10
type input "美容師 Cherry(無代號)"
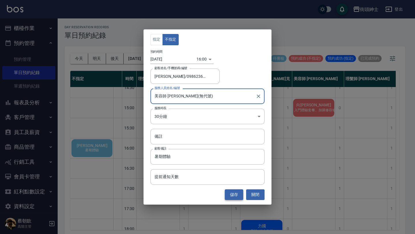
click at [238, 196] on button "儲存" at bounding box center [234, 194] width 18 height 11
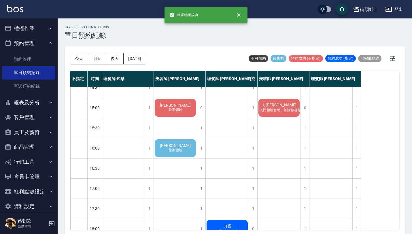
click at [184, 149] on div "Derek 暑期體驗" at bounding box center [175, 148] width 43 height 20
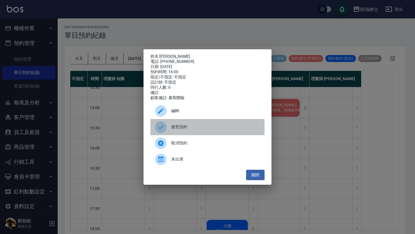
click at [186, 125] on div "接受預約" at bounding box center [208, 127] width 114 height 16
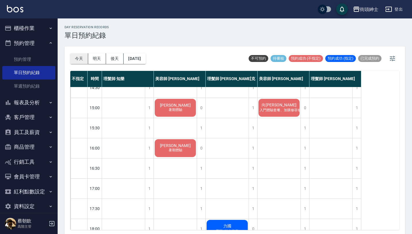
click at [80, 57] on button "今天" at bounding box center [79, 58] width 18 height 11
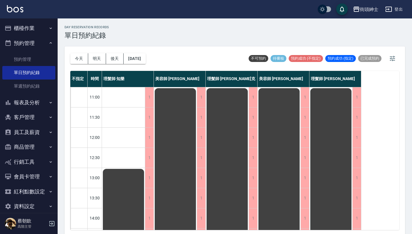
scroll to position [286, 0]
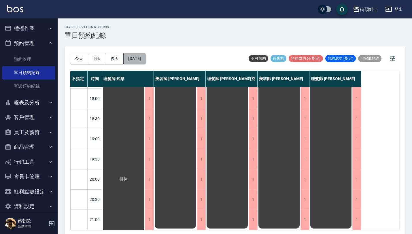
click at [146, 64] on button "2025/09/07" at bounding box center [135, 58] width 22 height 11
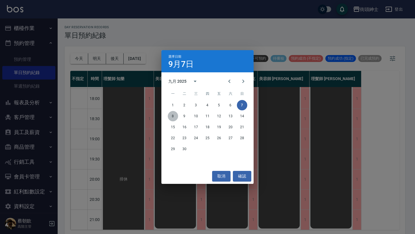
click at [173, 117] on button "8" at bounding box center [173, 116] width 10 height 10
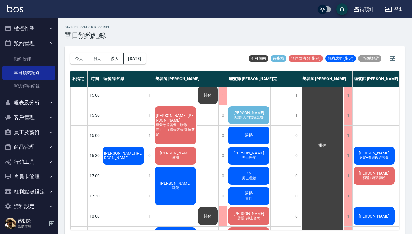
scroll to position [157, 0]
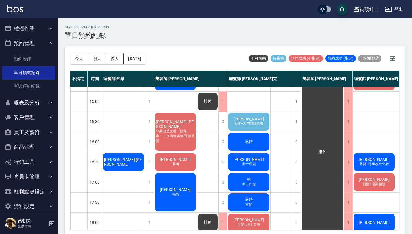
click at [249, 114] on div "Daniel Shou 剪髮+入門體驗套餐" at bounding box center [248, 122] width 43 height 20
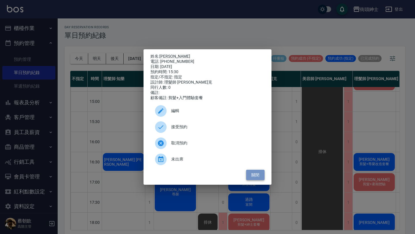
click at [262, 176] on button "關閉" at bounding box center [255, 175] width 18 height 11
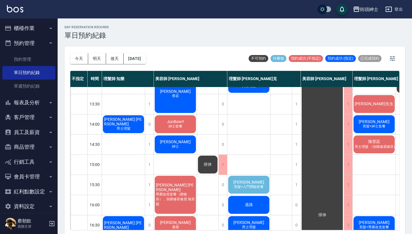
scroll to position [96, 0]
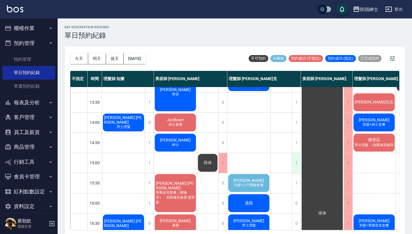
click at [296, 162] on div "1" at bounding box center [296, 163] width 9 height 20
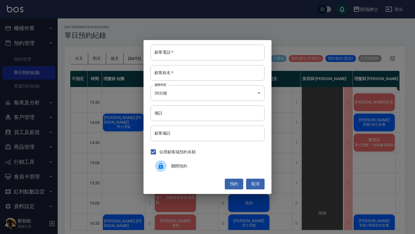
click at [203, 171] on div "關閉預約" at bounding box center [208, 166] width 114 height 16
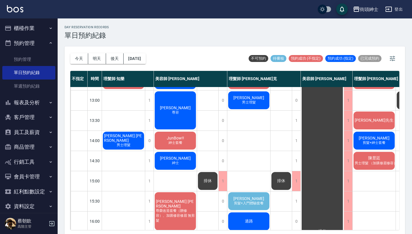
scroll to position [126, 0]
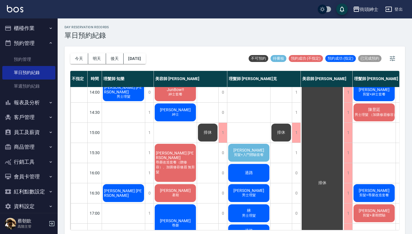
click at [248, 157] on span "剪髮+入門體驗套餐" at bounding box center [249, 155] width 32 height 5
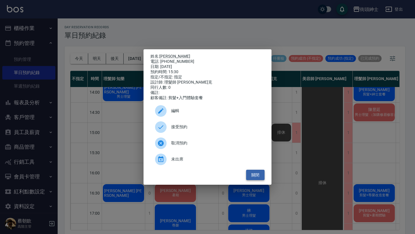
click at [260, 177] on button "關閉" at bounding box center [255, 175] width 18 height 11
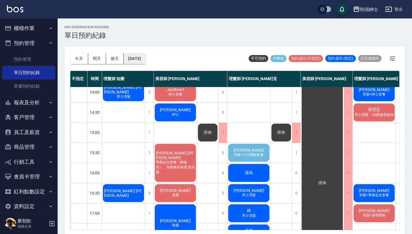
click at [134, 61] on button "2025/09/08" at bounding box center [135, 58] width 22 height 11
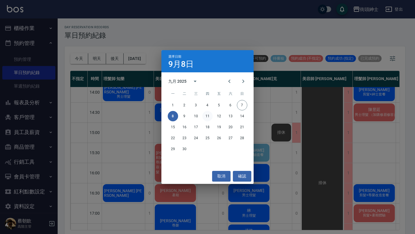
click at [209, 119] on button "11" at bounding box center [207, 116] width 10 height 10
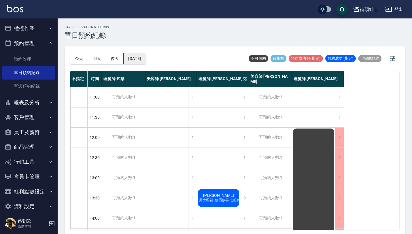
click at [138, 57] on button "2025/09/11" at bounding box center [135, 58] width 22 height 11
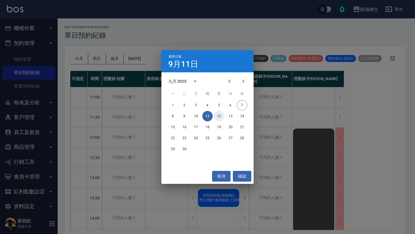
click at [220, 117] on button "12" at bounding box center [219, 116] width 10 height 10
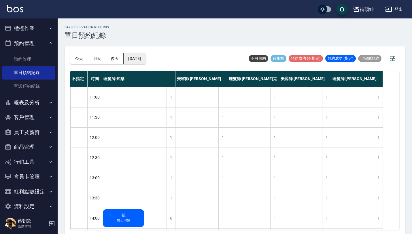
click at [135, 60] on button "2025/09/12" at bounding box center [135, 58] width 22 height 11
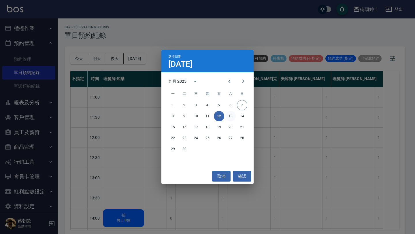
click at [231, 116] on button "13" at bounding box center [230, 116] width 10 height 10
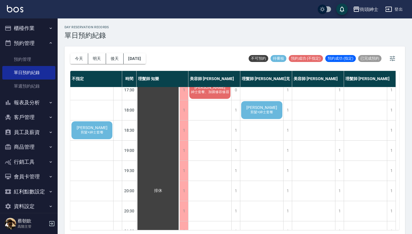
scroll to position [271, 0]
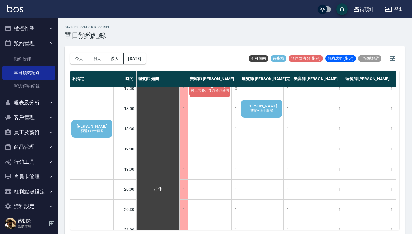
click at [264, 109] on span "剪髮+紳士套餐" at bounding box center [261, 110] width 25 height 5
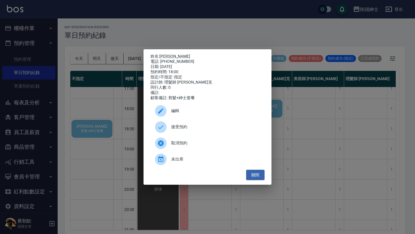
click at [194, 130] on span "接受預約" at bounding box center [215, 127] width 89 height 6
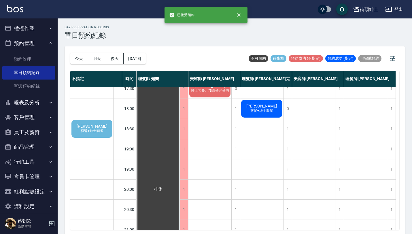
click at [265, 108] on span "吳秉諭" at bounding box center [261, 106] width 33 height 5
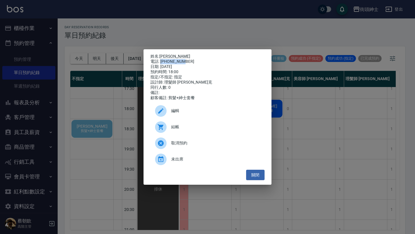
drag, startPoint x: 161, startPoint y: 60, endPoint x: 191, endPoint y: 60, distance: 29.7
click at [190, 60] on div "電話: 0918500316" at bounding box center [208, 61] width 114 height 5
copy div "0918500316"
click at [105, 149] on div "姓名: 吳秉諭 電話: 0918500316 日期: 2025/09/13 預約時間: 18:00 指定/不指定: 指定 設計師: 理髮師 Vic 維克 同行…" at bounding box center [207, 117] width 415 height 234
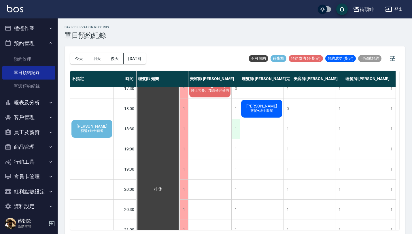
click at [237, 132] on div "1" at bounding box center [236, 129] width 9 height 20
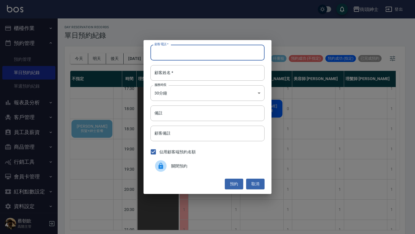
click at [194, 55] on input "顧客電話   *" at bounding box center [208, 53] width 114 height 16
paste input "0918500316"
type input "0918500316"
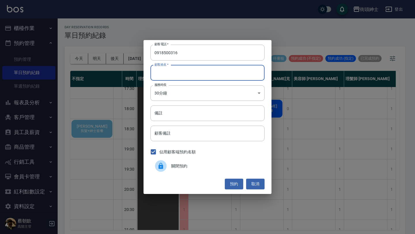
click at [195, 78] on input "顧客姓名   *" at bounding box center [208, 73] width 114 height 16
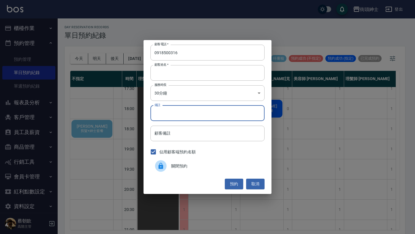
click at [189, 116] on input "備註" at bounding box center [208, 114] width 114 height 16
type input "紳士"
click at [236, 184] on button "預約" at bounding box center [234, 184] width 18 height 11
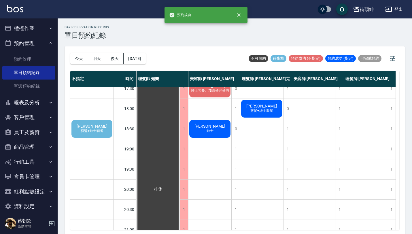
click at [89, 126] on span "李明儒" at bounding box center [92, 126] width 33 height 5
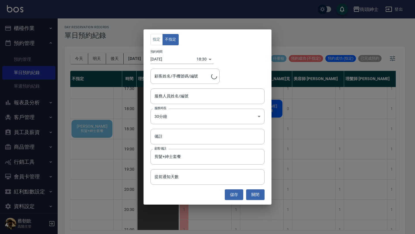
type input "李明儒/0984023484"
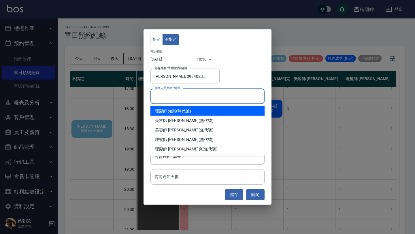
click at [194, 94] on input "服務人員姓名/編號" at bounding box center [207, 96] width 109 height 10
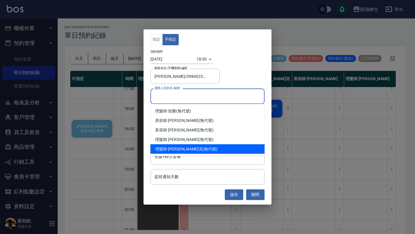
click at [178, 147] on span "理髮師 Vic 維克" at bounding box center [179, 149] width 48 height 6
type input "理髮師 Vic 維克(無代號)"
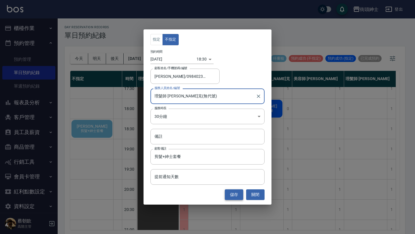
click at [237, 196] on button "儲存" at bounding box center [234, 194] width 18 height 11
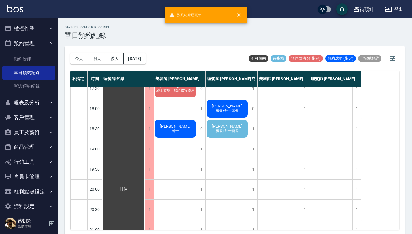
click at [231, 129] on span "李明儒" at bounding box center [227, 126] width 33 height 5
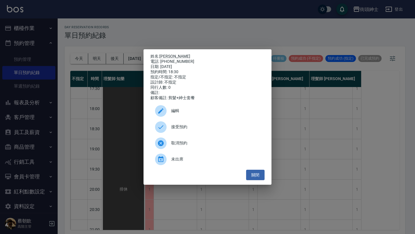
click at [188, 129] on span "接受預約" at bounding box center [215, 127] width 89 height 6
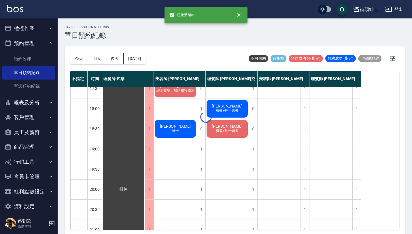
click at [218, 129] on div at bounding box center [206, 117] width 412 height 234
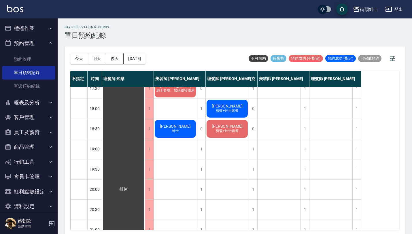
click at [231, 130] on span "剪髮+紳士套餐" at bounding box center [227, 131] width 25 height 5
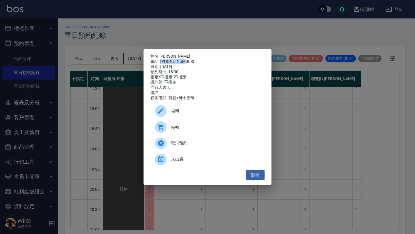
drag, startPoint x: 160, startPoint y: 60, endPoint x: 210, endPoint y: 61, distance: 49.3
click at [210, 61] on div "電話: 0984023484" at bounding box center [208, 61] width 114 height 5
copy div "0984023484"
click at [254, 179] on button "關閉" at bounding box center [255, 175] width 18 height 11
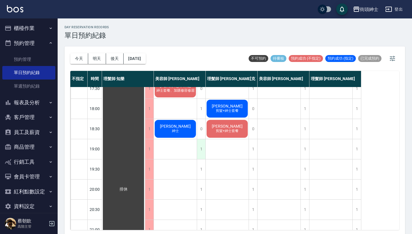
click at [201, 151] on div "1" at bounding box center [201, 149] width 9 height 20
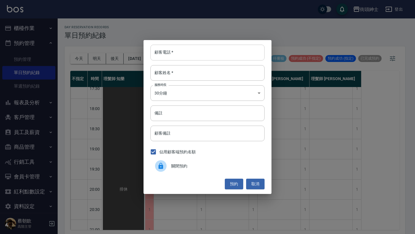
click at [194, 50] on input "顧客電話   *" at bounding box center [208, 53] width 114 height 16
paste input "0984023484"
type input "0984023484"
click at [196, 70] on input "顧客姓名   *" at bounding box center [208, 73] width 114 height 16
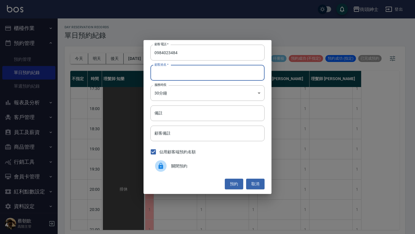
click at [177, 121] on div "顧客電話   * 0984023484 顧客電話   * 顧客姓名   * 顧客姓名   * 服務時長 30分鐘 1 服務時長 備註 備註 顧客備註 顧客備註…" at bounding box center [208, 117] width 128 height 154
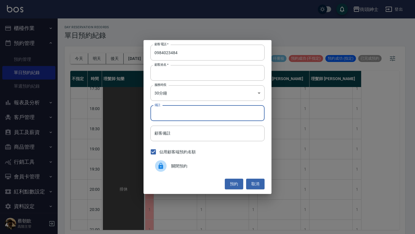
click at [179, 113] on input "備註" at bounding box center [208, 114] width 114 height 16
type input "紳士"
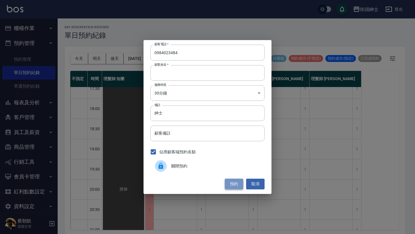
click at [235, 182] on button "預約" at bounding box center [234, 184] width 18 height 11
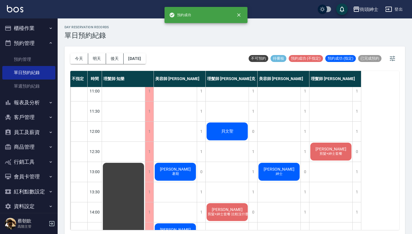
scroll to position [0, 0]
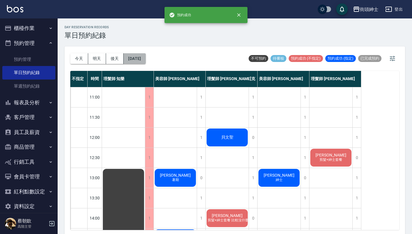
click at [146, 54] on button "2025/09/13" at bounding box center [135, 58] width 22 height 11
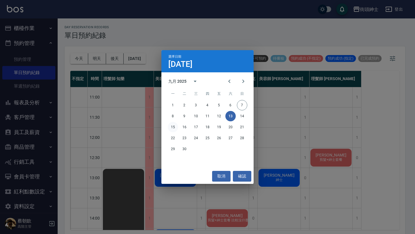
click at [172, 129] on button "15" at bounding box center [173, 127] width 10 height 10
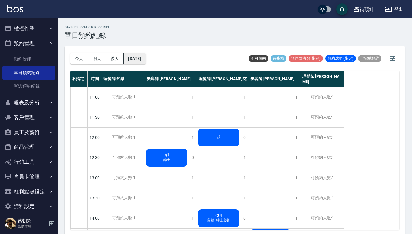
click at [144, 55] on button "2025/09/15" at bounding box center [135, 58] width 22 height 11
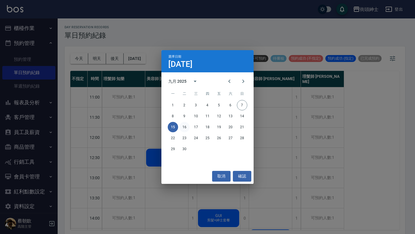
click at [187, 126] on button "16" at bounding box center [184, 127] width 10 height 10
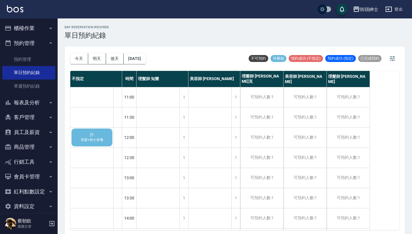
click at [95, 138] on span "剪髮+紳士套餐" at bounding box center [92, 140] width 25 height 5
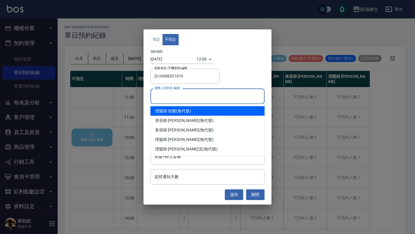
click at [205, 95] on input "服務人員姓名/編號" at bounding box center [207, 96] width 109 height 10
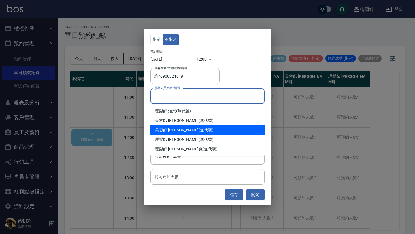
click at [188, 130] on div "美容師 Cherry (無代號)" at bounding box center [208, 130] width 114 height 10
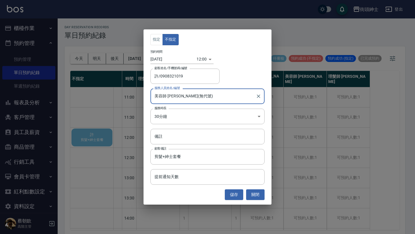
click at [186, 98] on input "美容師 Cherry(無代號)" at bounding box center [203, 96] width 100 height 10
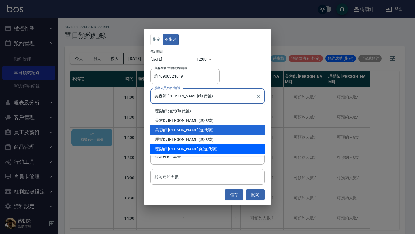
click at [185, 148] on div "理髮師 Vic 維克 (無代號)" at bounding box center [208, 149] width 114 height 10
type input "理髮師 Vic 維克(無代號)"
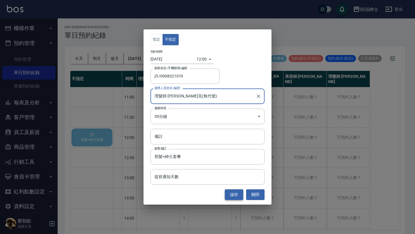
click at [233, 193] on button "儲存" at bounding box center [234, 194] width 18 height 11
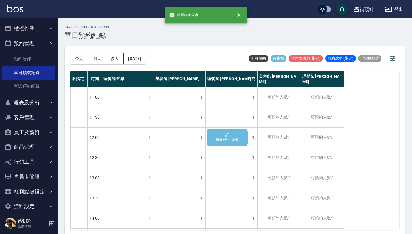
click at [228, 142] on span "剪髮+紳士套餐" at bounding box center [227, 140] width 25 height 5
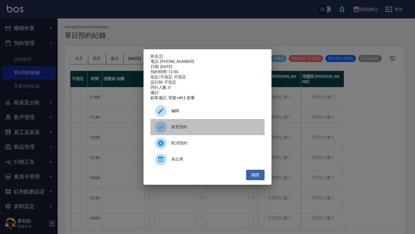
click at [199, 128] on span "接受預約" at bounding box center [215, 127] width 89 height 6
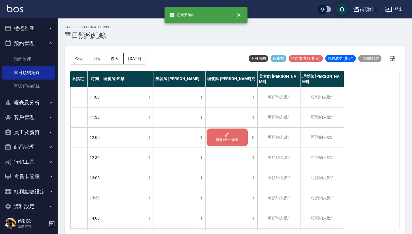
click at [226, 137] on span "許" at bounding box center [227, 134] width 6 height 5
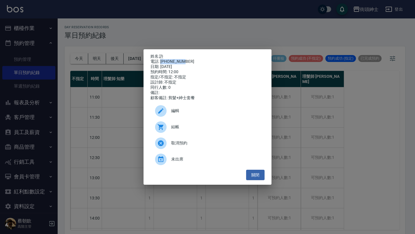
drag, startPoint x: 161, startPoint y: 61, endPoint x: 200, endPoint y: 61, distance: 38.9
click at [201, 61] on div "電話: 0908321019" at bounding box center [208, 61] width 114 height 5
copy div "0908321019"
click at [102, 146] on div "姓名: 許 電話: 0908321019 日期: 2025/09/16 預約時間: 12:00 指定/不指定: 不指定 設計師: 不指定 同行人數: 0 備註…" at bounding box center [207, 117] width 415 height 234
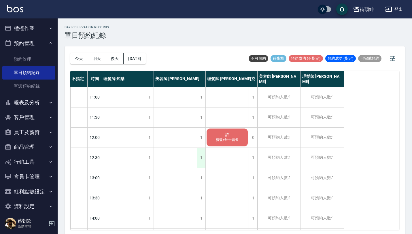
click at [202, 157] on div "1" at bounding box center [201, 158] width 9 height 20
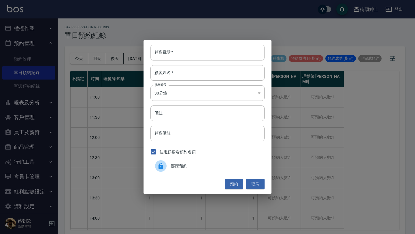
click at [209, 55] on input "顧客電話   *" at bounding box center [208, 53] width 114 height 16
paste input "0908321019"
type input "0908321019"
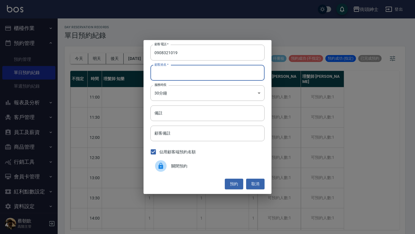
click at [199, 70] on input "顧客姓名   *" at bounding box center [208, 73] width 114 height 16
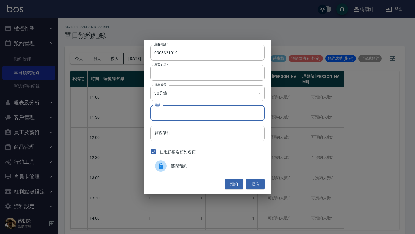
click at [177, 117] on input "備註" at bounding box center [208, 114] width 114 height 16
type input "紳士"
click at [236, 183] on button "預約" at bounding box center [234, 184] width 18 height 11
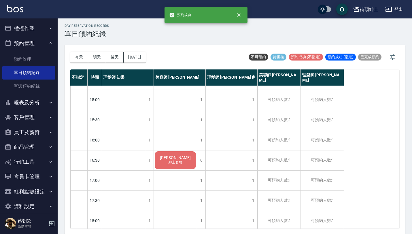
scroll to position [286, 0]
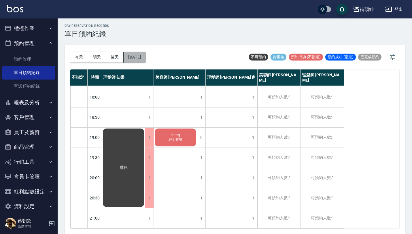
click at [146, 60] on button "2025/09/16" at bounding box center [135, 57] width 22 height 11
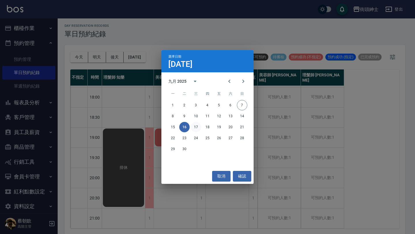
click at [197, 128] on button "17" at bounding box center [196, 127] width 10 height 10
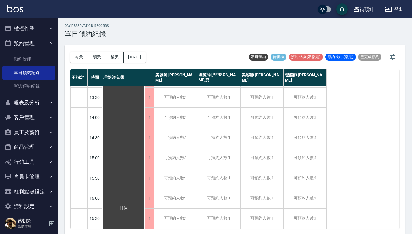
scroll to position [63, 0]
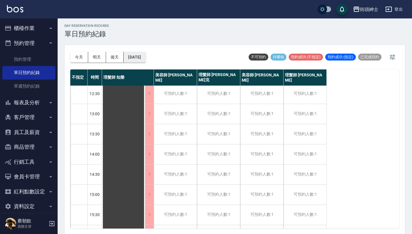
click at [146, 57] on button "2025/09/17" at bounding box center [135, 57] width 22 height 11
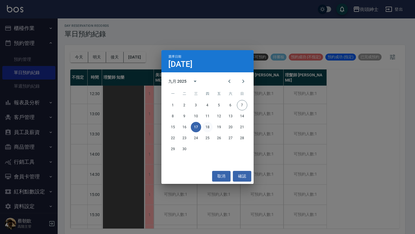
click at [206, 126] on button "18" at bounding box center [207, 127] width 10 height 10
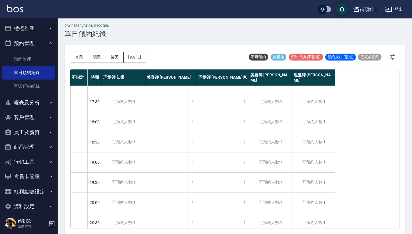
scroll to position [286, 0]
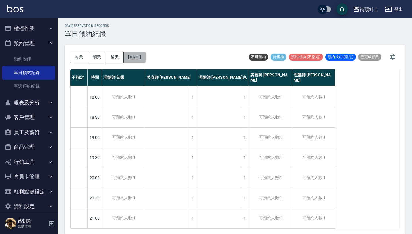
click at [140, 58] on button "2025/09/18" at bounding box center [135, 57] width 22 height 11
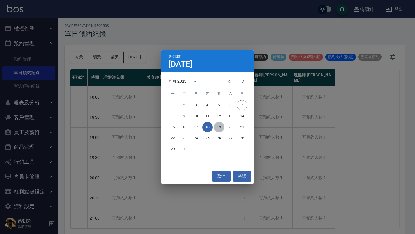
click at [220, 129] on button "19" at bounding box center [219, 127] width 10 height 10
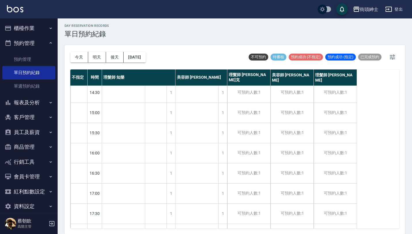
scroll to position [286, 0]
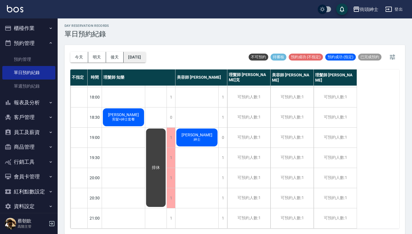
click at [146, 57] on button "2025/09/19" at bounding box center [135, 57] width 22 height 11
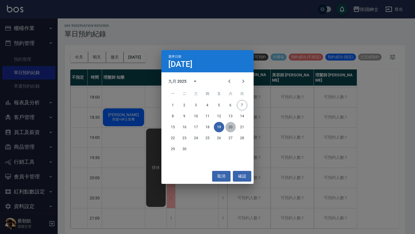
click at [231, 128] on button "20" at bounding box center [230, 127] width 10 height 10
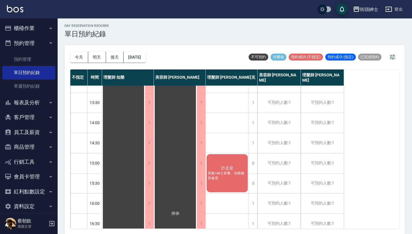
scroll to position [93, 0]
click at [230, 180] on span "剪髮+紳士套餐、加購修容修眉" at bounding box center [227, 177] width 41 height 10
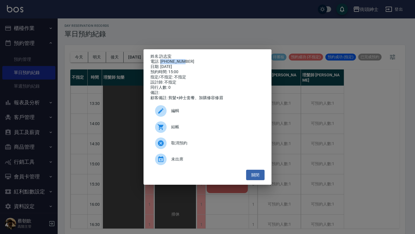
drag, startPoint x: 161, startPoint y: 61, endPoint x: 200, endPoint y: 61, distance: 38.3
click at [200, 61] on div "電話: 0900248152" at bounding box center [208, 61] width 114 height 5
copy div "0900248152"
click at [314, 156] on div "姓名: 許志安 電話: 0900248152 日期: 2025/09/20 預約時間: 15:00 指定/不指定: 不指定 設計師: 不指定 同行人數: 0 …" at bounding box center [207, 117] width 415 height 234
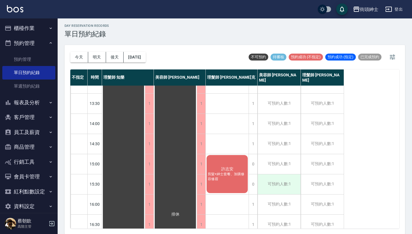
click at [282, 184] on div "可預約人數:1" at bounding box center [279, 184] width 43 height 20
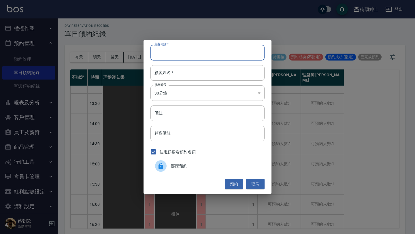
click at [210, 57] on input "顧客電話   *" at bounding box center [208, 53] width 114 height 16
paste input "0900248152"
type input "0900248152"
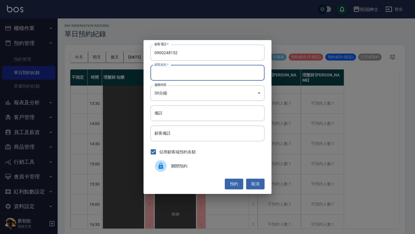
click at [206, 79] on input "顧客姓名   *" at bounding box center [208, 73] width 114 height 16
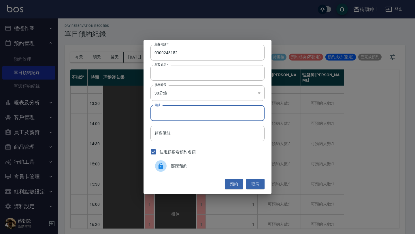
click at [187, 120] on input "備註" at bounding box center [208, 114] width 114 height 16
type input "紳士加修容"
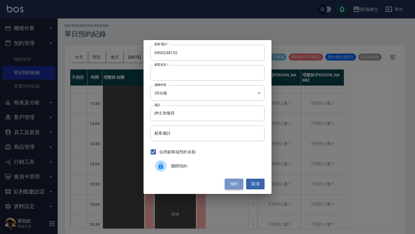
click at [239, 187] on button "預約" at bounding box center [234, 184] width 18 height 11
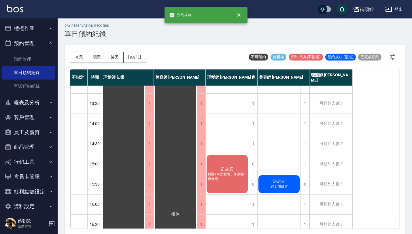
click at [230, 178] on span "剪髮+紳士套餐、加購修容修眉" at bounding box center [227, 177] width 41 height 10
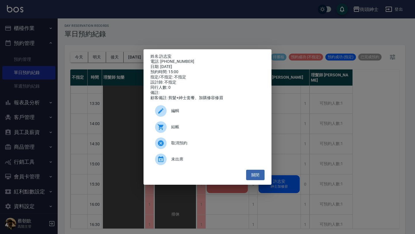
click at [212, 111] on span "編輯" at bounding box center [215, 111] width 89 height 6
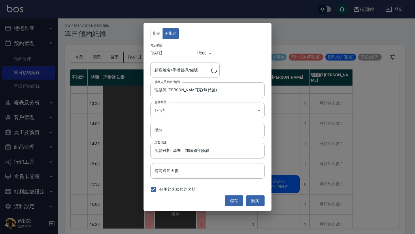
type input "許志安/0900248152"
click at [202, 107] on body "街頭紳士 登出 櫃檯作業 打帳單 帳單列表 掛單列表 座位開單 營業儀表板 現金收支登錄 高階收支登錄 材料自購登錄 每日結帳 排班表 現場電腦打卡 掃碼打卡…" at bounding box center [207, 117] width 415 height 236
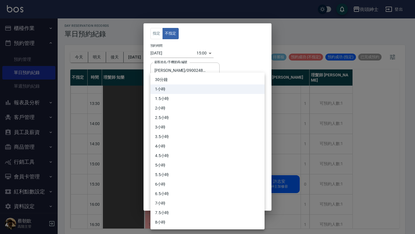
click at [176, 82] on li "30分鐘" at bounding box center [208, 80] width 114 height 10
type input "1"
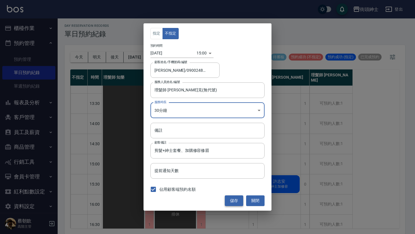
click at [238, 199] on button "儲存" at bounding box center [234, 200] width 18 height 11
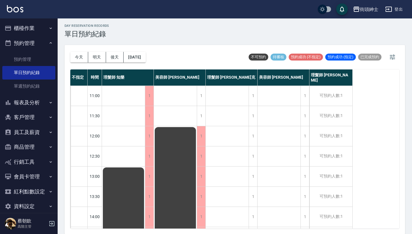
scroll to position [286, 0]
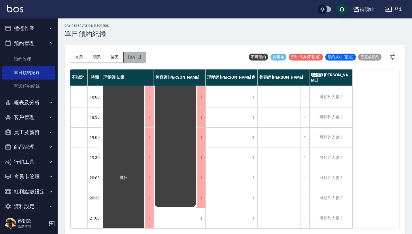
click at [146, 55] on button "2025/09/20" at bounding box center [135, 57] width 22 height 11
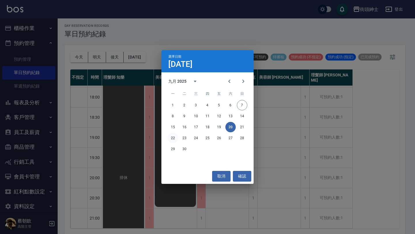
click at [172, 135] on button "22" at bounding box center [173, 138] width 10 height 10
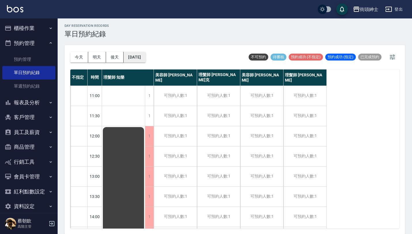
click at [146, 54] on button "2025/09/22" at bounding box center [135, 57] width 22 height 11
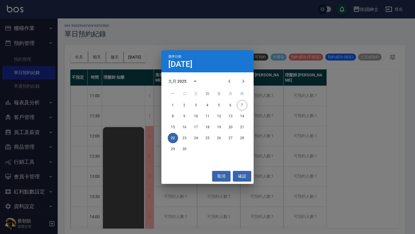
click at [185, 133] on div "22 23 24 25 26 27 28" at bounding box center [207, 138] width 92 height 10
click at [185, 137] on button "23" at bounding box center [184, 138] width 10 height 10
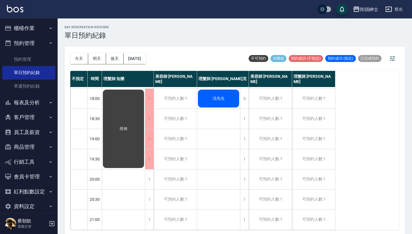
scroll to position [1, 0]
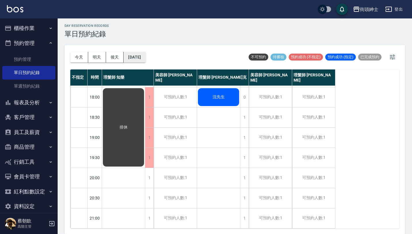
click at [146, 59] on button "2025/09/23" at bounding box center [135, 57] width 22 height 11
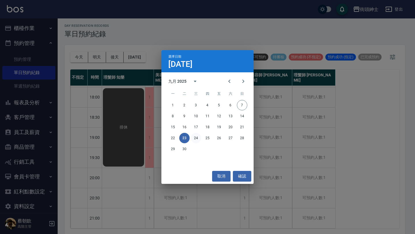
click at [197, 137] on button "24" at bounding box center [196, 138] width 10 height 10
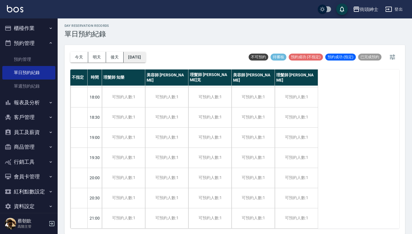
click at [146, 55] on button "2025/09/24" at bounding box center [135, 57] width 22 height 11
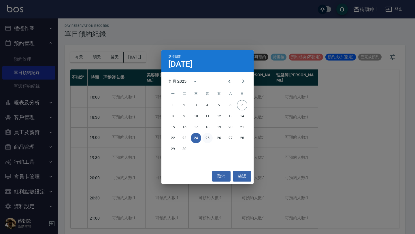
click at [210, 139] on button "25" at bounding box center [207, 138] width 10 height 10
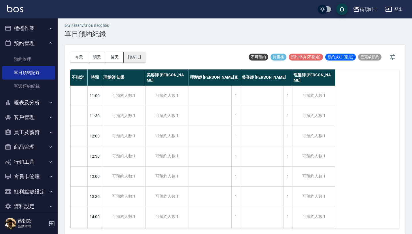
click at [142, 56] on button "2025/09/25" at bounding box center [135, 57] width 22 height 11
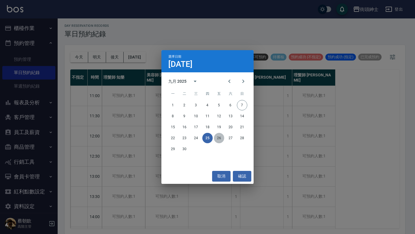
click at [220, 139] on button "26" at bounding box center [219, 138] width 10 height 10
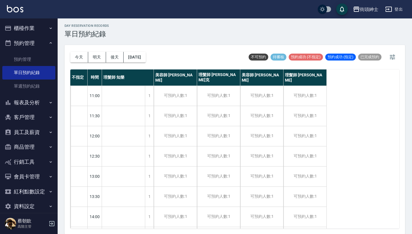
click at [146, 65] on div "今天 明天 後天 2025/09/26" at bounding box center [108, 57] width 76 height 25
click at [146, 56] on button "2025/09/26" at bounding box center [135, 57] width 22 height 11
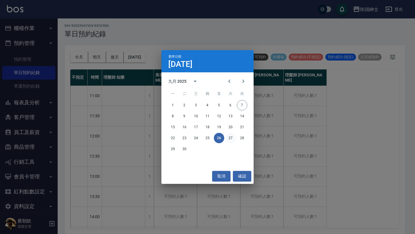
click at [228, 140] on button "27" at bounding box center [230, 138] width 10 height 10
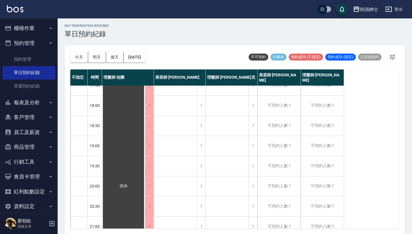
scroll to position [286, 0]
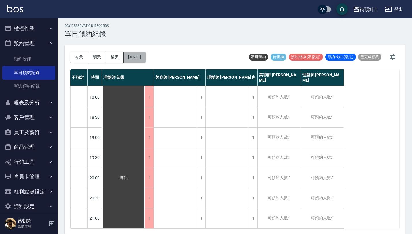
click at [146, 58] on button "2025/09/27" at bounding box center [135, 57] width 22 height 11
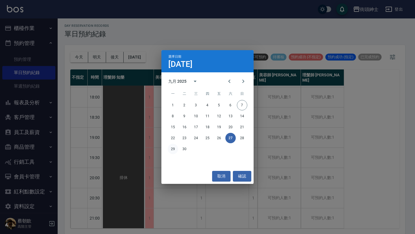
click at [170, 148] on button "29" at bounding box center [173, 149] width 10 height 10
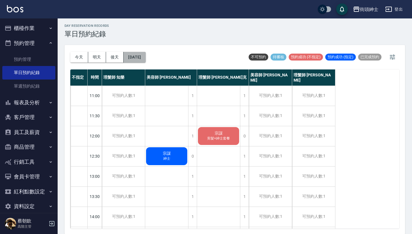
click at [145, 58] on button "2025/09/29" at bounding box center [135, 57] width 22 height 11
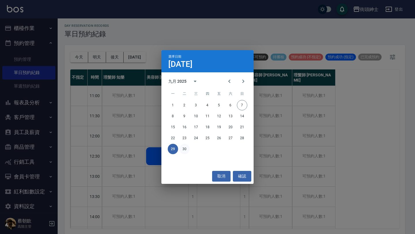
click at [185, 148] on button "30" at bounding box center [184, 149] width 10 height 10
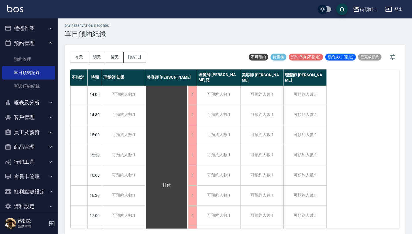
scroll to position [286, 0]
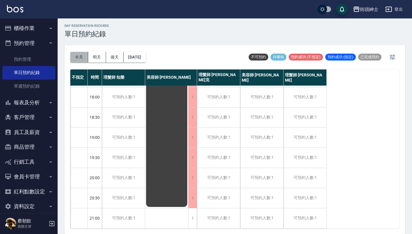
click at [82, 58] on button "今天" at bounding box center [79, 57] width 18 height 11
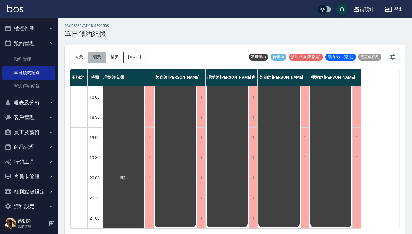
click at [97, 60] on button "明天" at bounding box center [97, 57] width 18 height 11
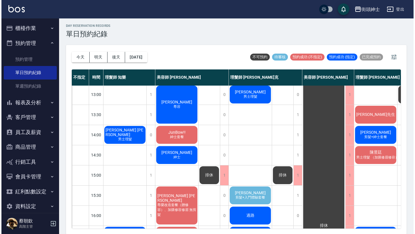
scroll to position [85, 0]
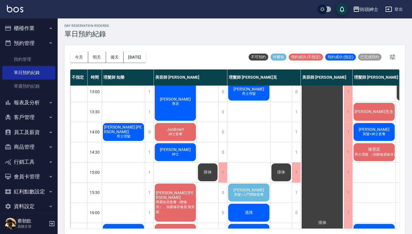
click at [249, 192] on span "剪髮+入門體驗套餐" at bounding box center [249, 194] width 32 height 5
